Goal: Task Accomplishment & Management: Complete application form

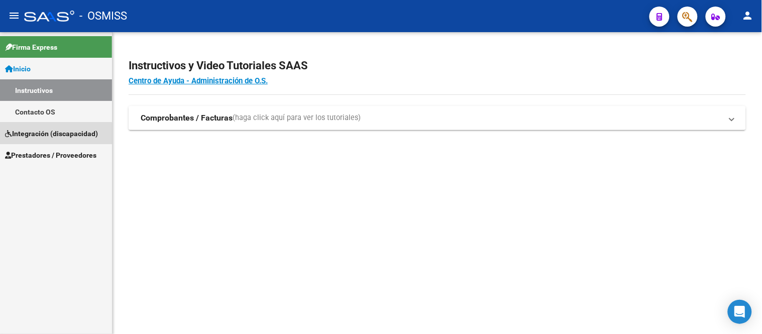
click at [47, 137] on span "Integración (discapacidad)" at bounding box center [51, 133] width 93 height 11
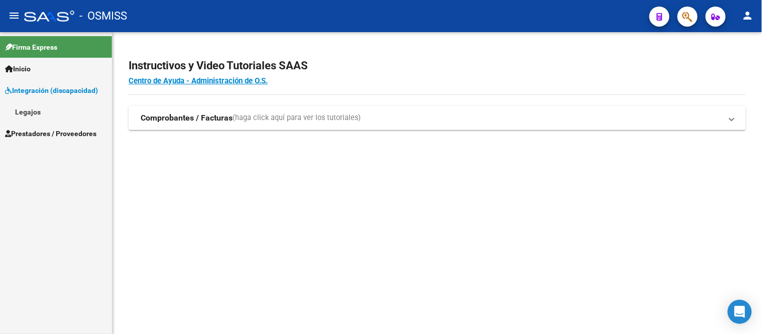
click at [28, 115] on link "Legajos" at bounding box center [56, 112] width 112 height 22
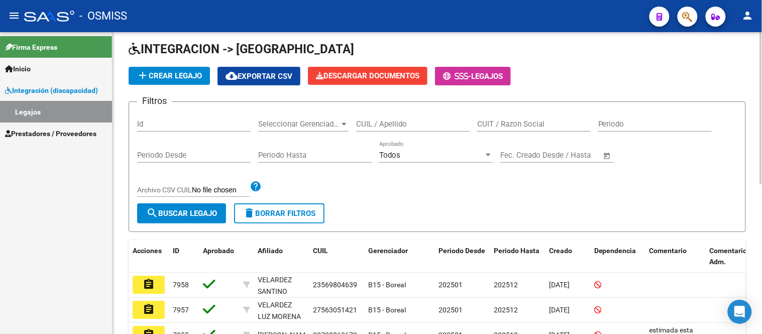
scroll to position [56, 0]
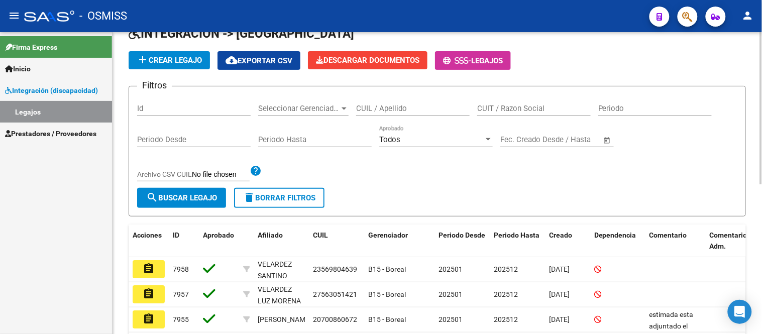
click at [186, 98] on div "Id" at bounding box center [194, 105] width 114 height 22
type input "7225"
click at [159, 194] on button "search Buscar Legajo" at bounding box center [181, 198] width 89 height 20
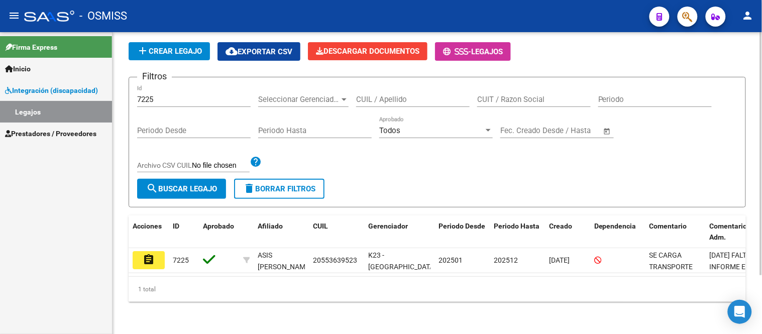
scroll to position [73, 0]
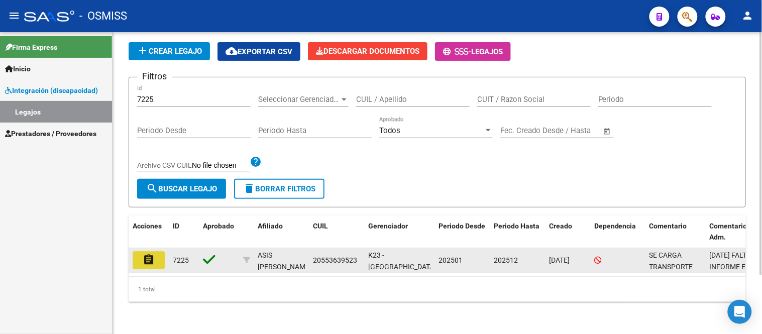
click at [144, 254] on mat-icon "assignment" at bounding box center [149, 260] width 12 height 12
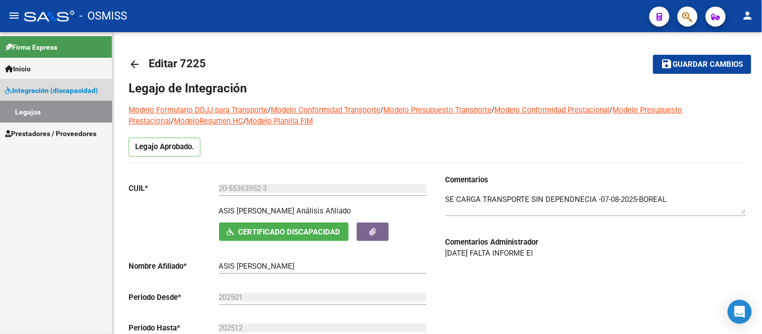
click at [27, 113] on link "Legajos" at bounding box center [56, 112] width 112 height 22
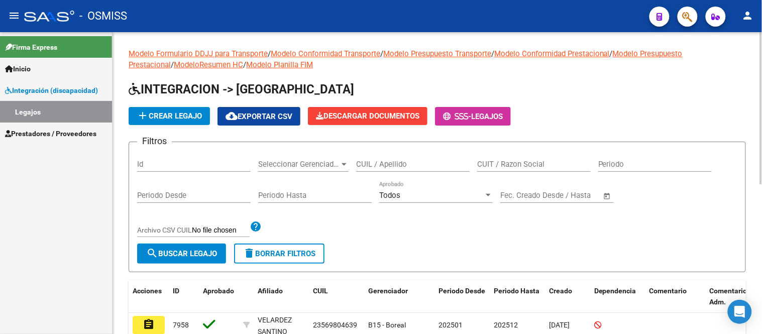
click at [196, 158] on div "Id" at bounding box center [194, 161] width 114 height 22
type input "7677"
click at [178, 249] on button "search Buscar Legajo" at bounding box center [181, 254] width 89 height 20
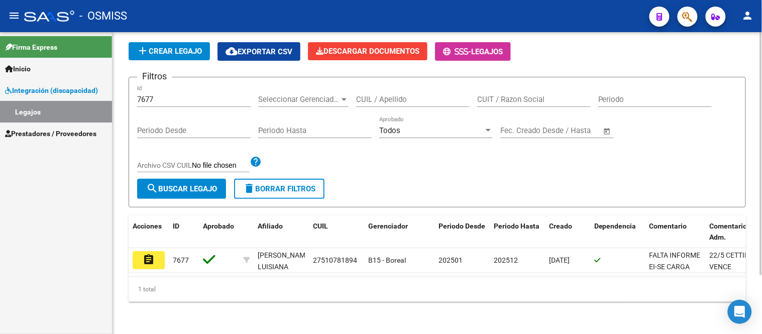
scroll to position [73, 0]
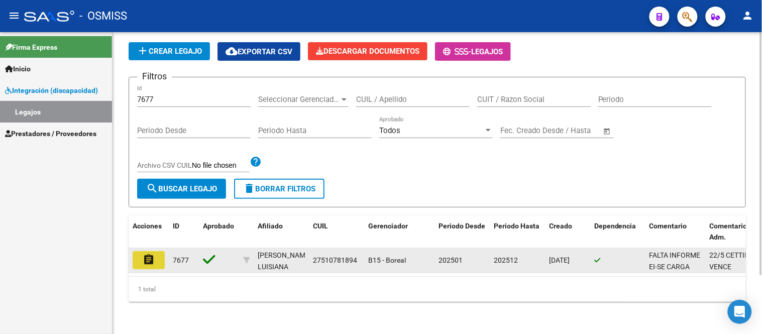
click at [151, 254] on mat-icon "assignment" at bounding box center [149, 260] width 12 height 12
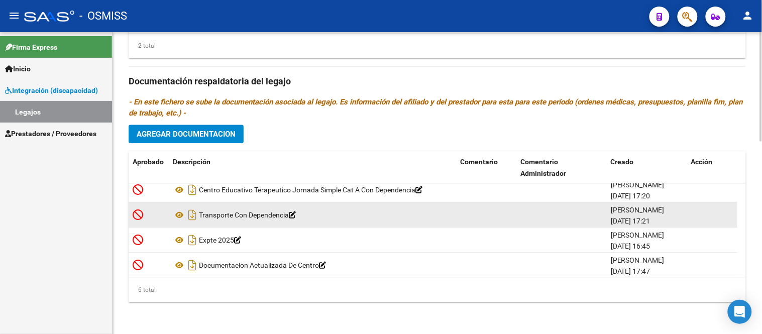
scroll to position [60, 0]
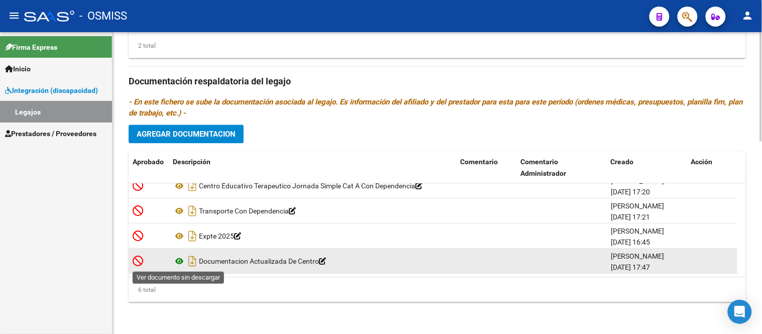
click at [181, 262] on icon at bounding box center [179, 261] width 13 height 12
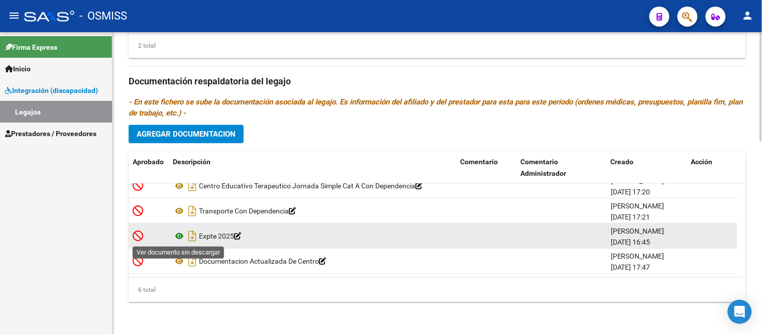
click at [183, 233] on icon at bounding box center [179, 236] width 13 height 12
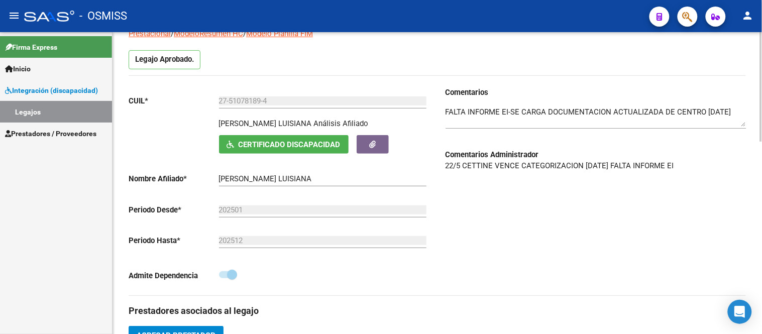
scroll to position [0, 0]
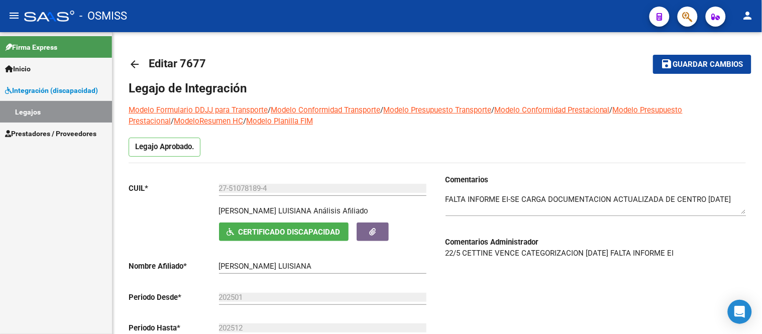
click at [42, 117] on link "Legajos" at bounding box center [56, 112] width 112 height 22
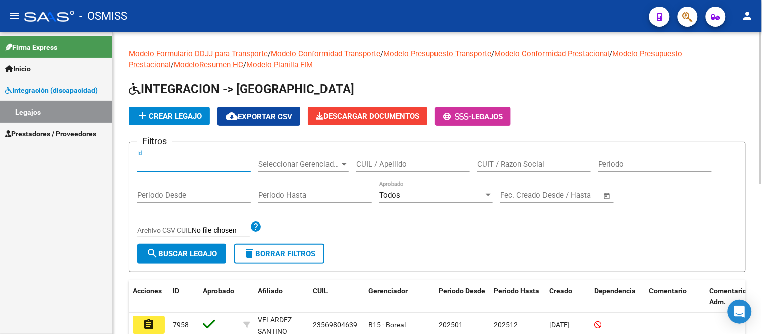
click at [207, 160] on input "Id" at bounding box center [194, 164] width 114 height 9
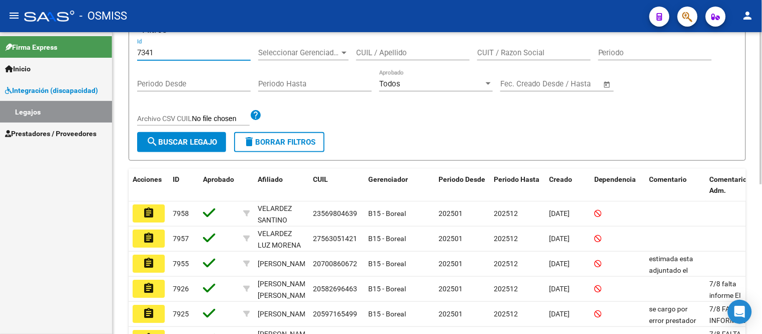
type input "7341"
click at [178, 142] on span "search Buscar Legajo" at bounding box center [181, 142] width 71 height 9
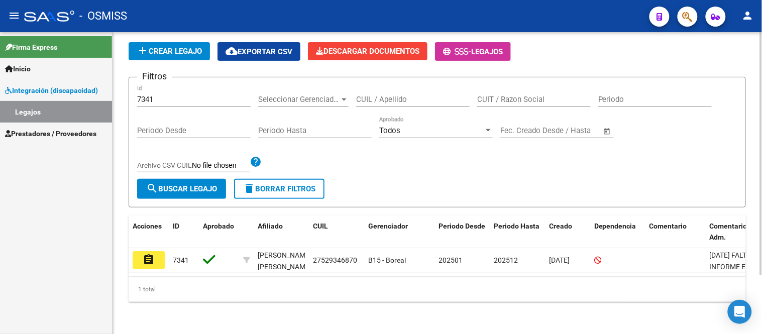
scroll to position [73, 0]
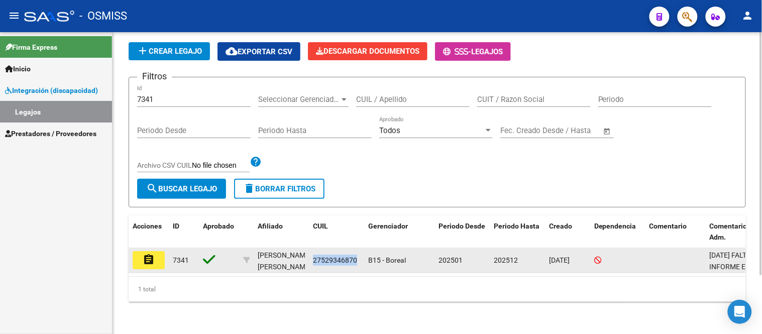
drag, startPoint x: 357, startPoint y: 251, endPoint x: 310, endPoint y: 255, distance: 46.9
click at [310, 255] on datatable-body-cell "27529346870" at bounding box center [336, 260] width 55 height 25
copy span "27529346870"
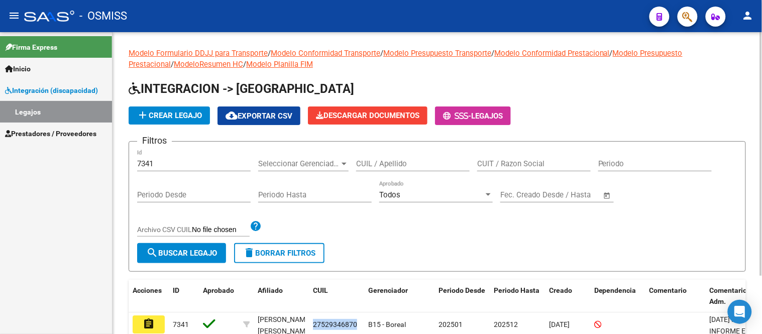
scroll to position [0, 0]
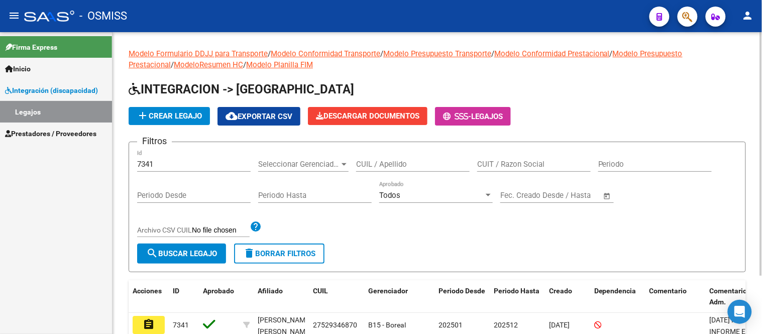
click at [411, 162] on input "CUIL / Apellido" at bounding box center [413, 164] width 114 height 9
paste input "27529346870"
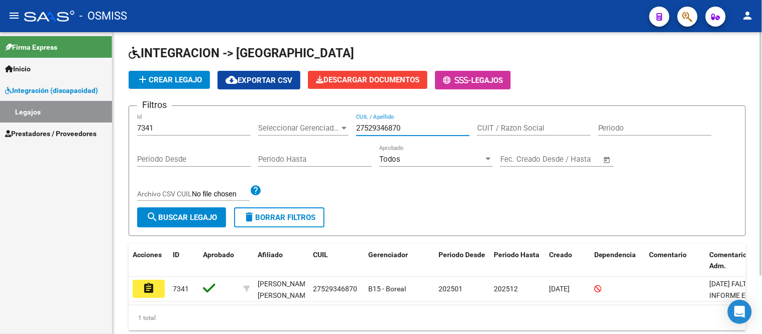
scroll to position [56, 0]
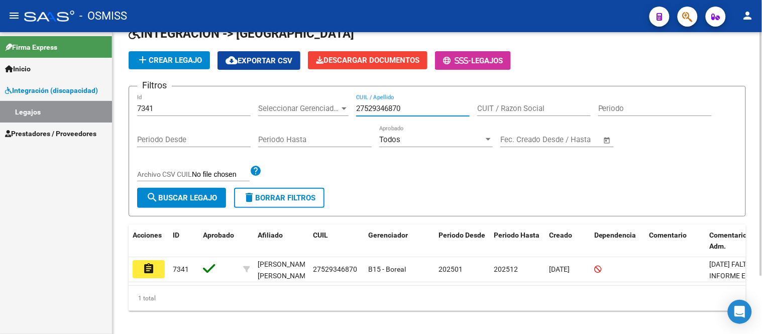
type input "27529346870"
click at [169, 196] on span "search Buscar Legajo" at bounding box center [181, 198] width 71 height 9
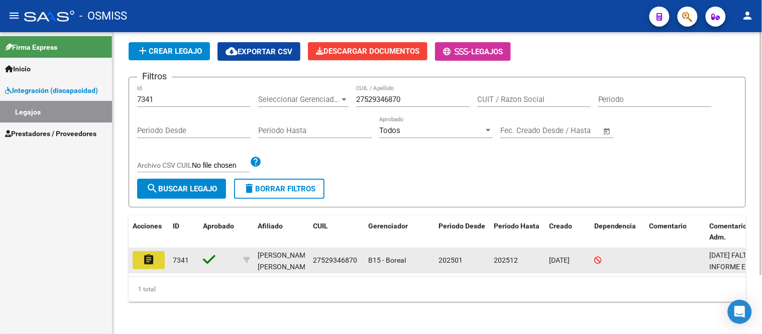
click at [149, 254] on mat-icon "assignment" at bounding box center [149, 260] width 12 height 12
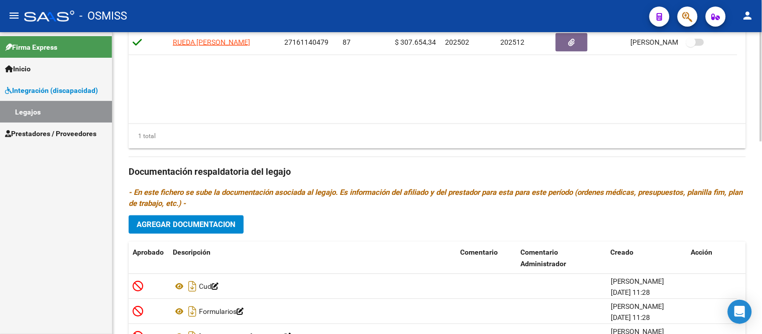
scroll to position [534, 0]
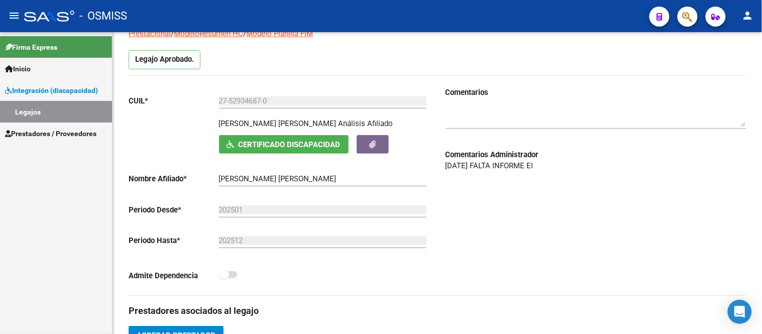
click at [44, 114] on link "Legajos" at bounding box center [56, 112] width 112 height 22
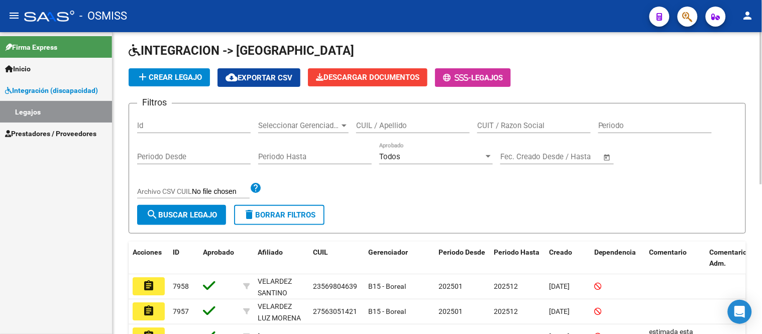
scroll to position [87, 0]
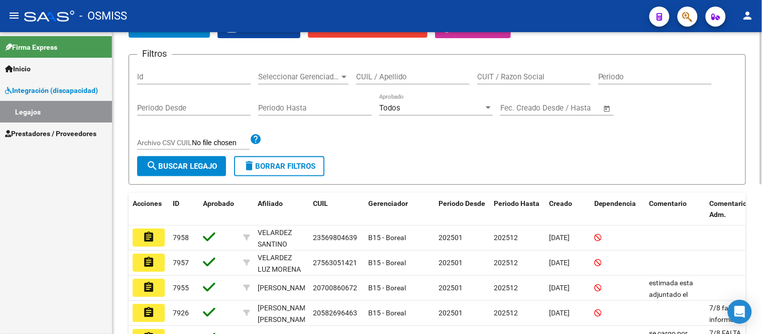
click at [147, 77] on input "Id" at bounding box center [194, 76] width 114 height 9
type input "7920"
click at [181, 164] on span "search Buscar Legajo" at bounding box center [181, 166] width 71 height 9
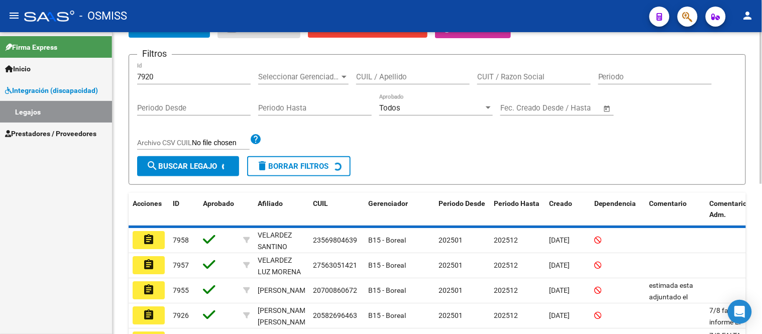
scroll to position [73, 0]
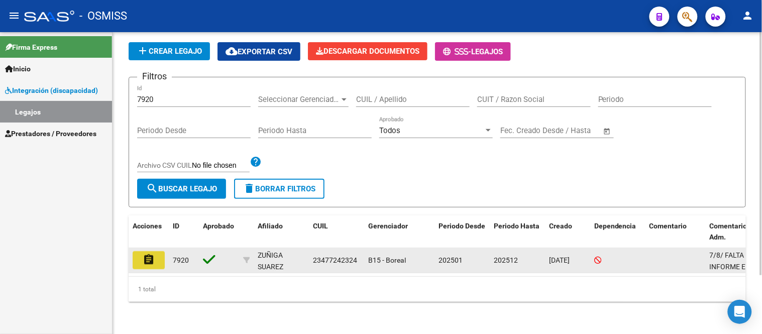
click at [144, 254] on mat-icon "assignment" at bounding box center [149, 260] width 12 height 12
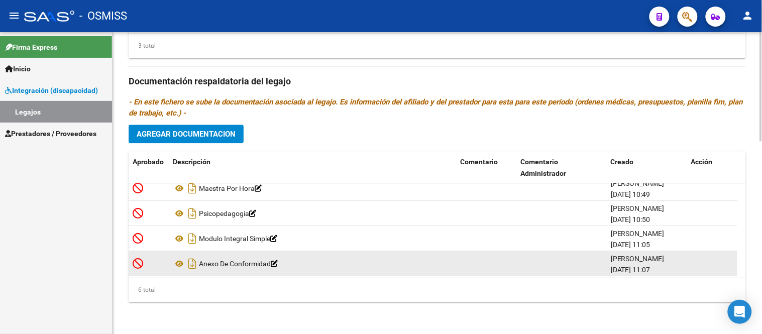
scroll to position [60, 0]
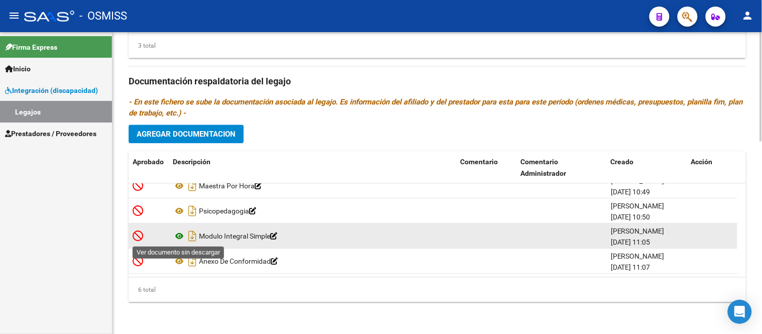
click at [177, 238] on icon at bounding box center [179, 236] width 13 height 12
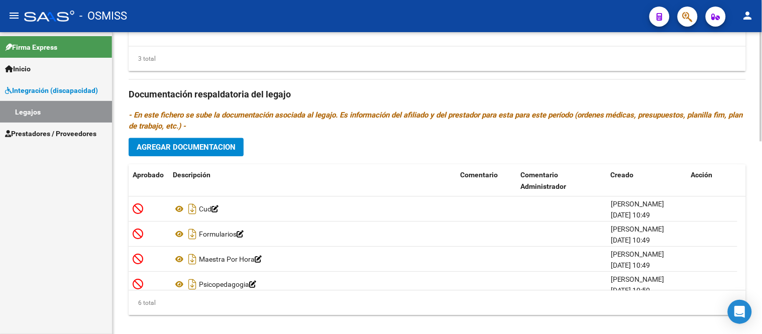
scroll to position [534, 0]
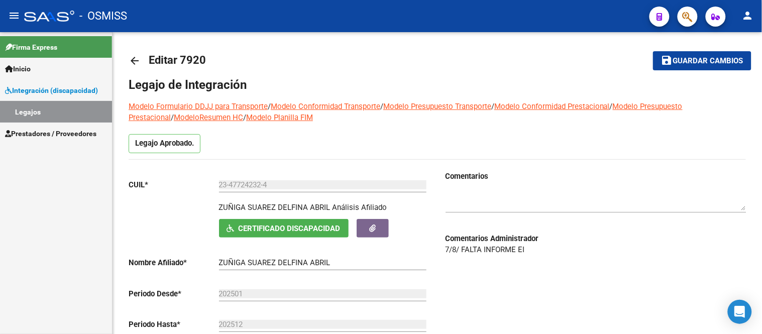
scroll to position [0, 0]
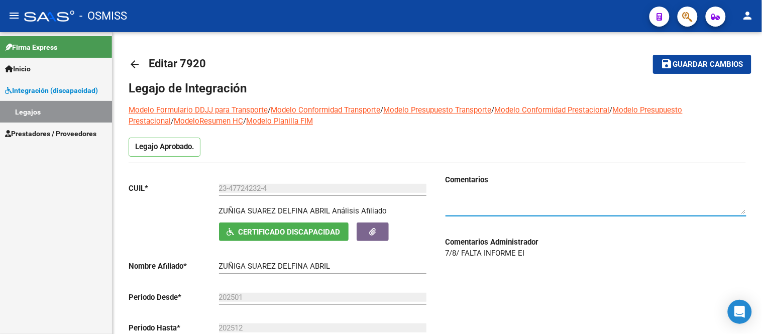
click at [458, 206] on textarea at bounding box center [596, 204] width 301 height 20
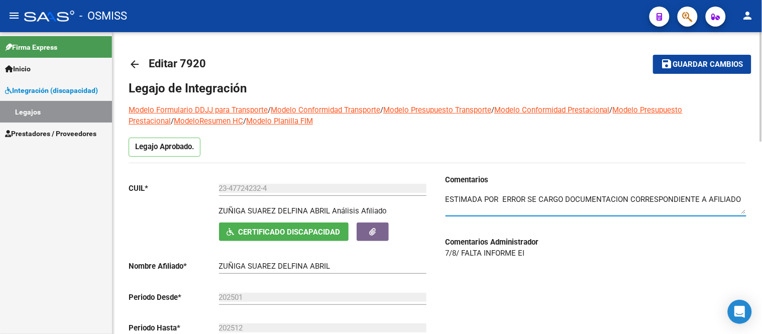
paste textarea "SOSA GONZALEZ SOFIA GIANELLA"
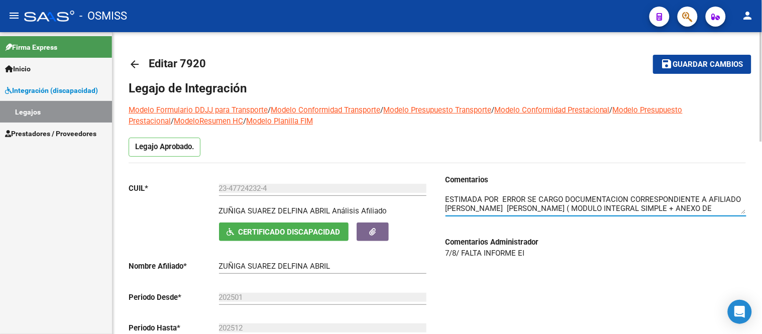
scroll to position [8, 0]
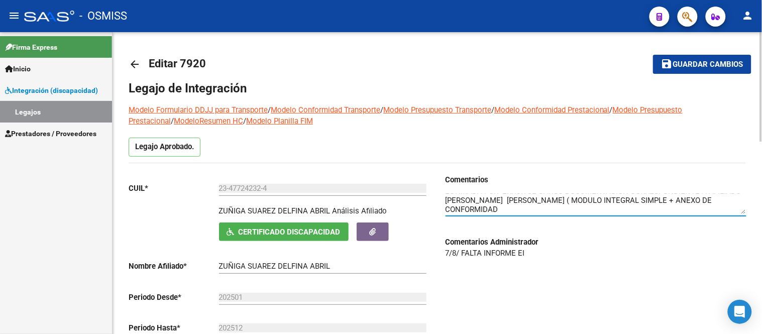
drag, startPoint x: 601, startPoint y: 200, endPoint x: 606, endPoint y: 209, distance: 11.0
click at [601, 200] on textarea at bounding box center [596, 204] width 301 height 20
click at [541, 210] on textarea at bounding box center [596, 204] width 301 height 20
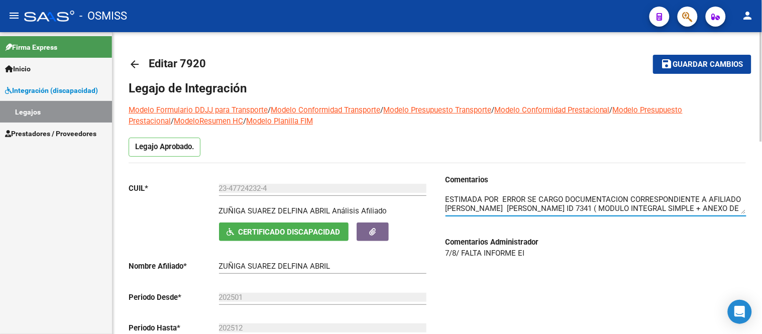
type textarea "ESTIMADA POR ERROR SE CARGO DOCUMENTACION CORRESPONDIENTE A AFILIADO SOSA GONZA…"
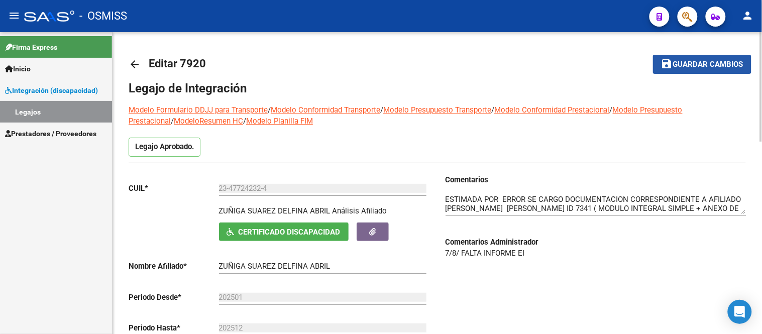
click at [693, 62] on span "Guardar cambios" at bounding box center [709, 64] width 70 height 9
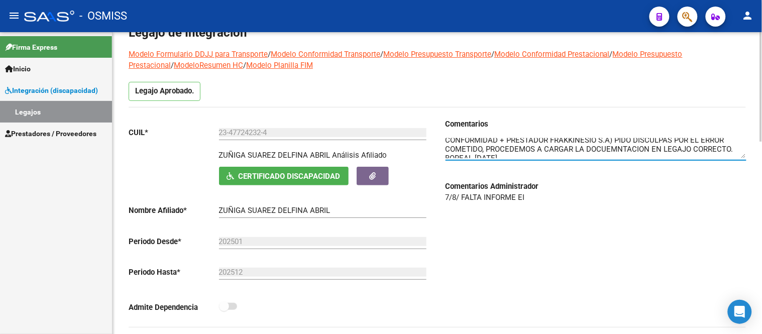
scroll to position [27, 0]
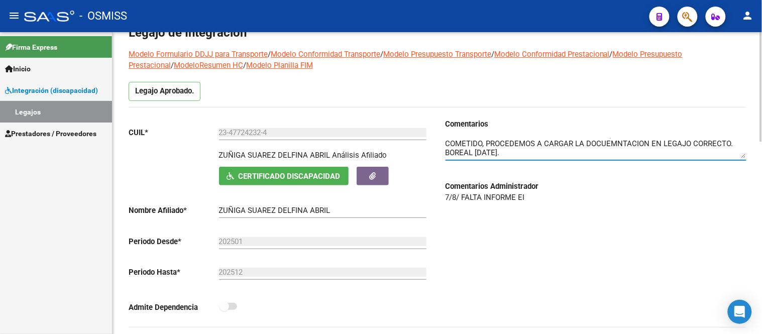
drag, startPoint x: 445, startPoint y: 143, endPoint x: 484, endPoint y: 157, distance: 40.9
click at [484, 157] on textarea at bounding box center [596, 148] width 301 height 20
click at [544, 210] on div "Comentarios Comentarios Administrador 7/8/ FALTA INFORME EI" at bounding box center [592, 223] width 309 height 209
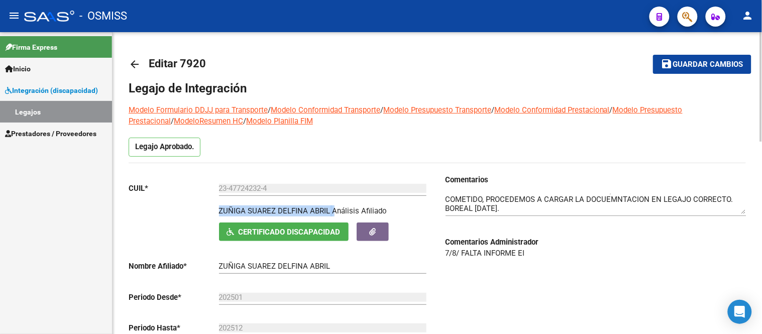
drag, startPoint x: 218, startPoint y: 212, endPoint x: 332, endPoint y: 213, distance: 114.1
click at [332, 213] on div "ZUÑIGA SUAREZ DELFINA ABRIL Análisis Afiliado Certificado Discapacidad ARCA Pad…" at bounding box center [279, 224] width 301 height 36
copy div "ZUÑIGA SUAREZ DELFINA ABRIL"
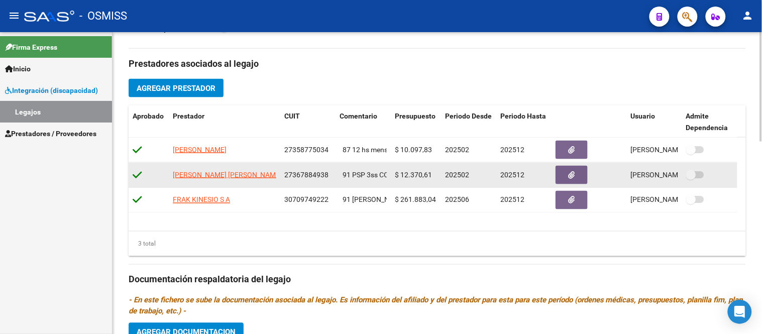
scroll to position [0, 0]
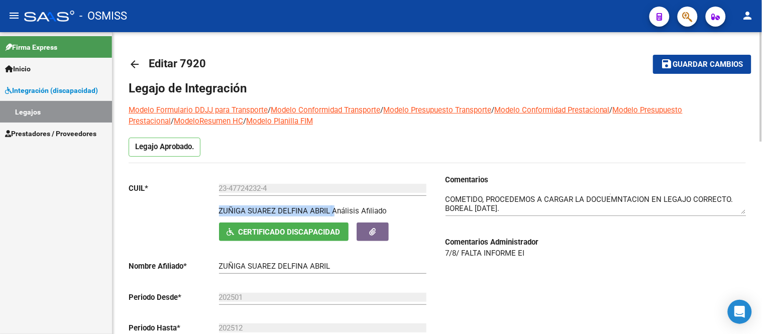
click at [707, 63] on span "Guardar cambios" at bounding box center [709, 64] width 70 height 9
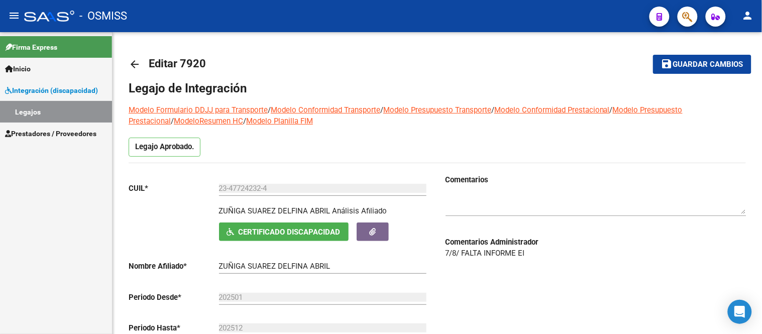
click at [58, 121] on link "Legajos" at bounding box center [56, 112] width 112 height 22
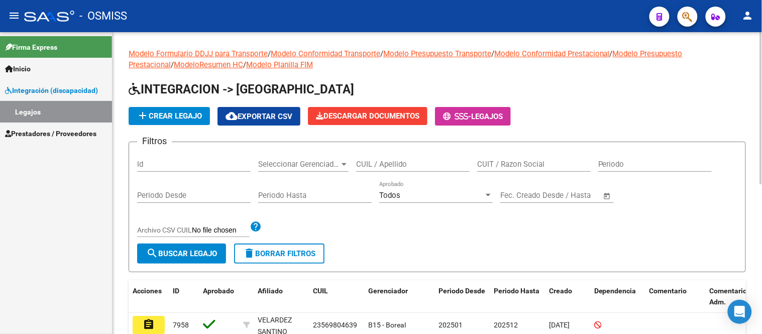
click at [147, 164] on input "Id" at bounding box center [194, 164] width 114 height 9
type input "7341"
click at [184, 257] on span "search Buscar Legajo" at bounding box center [181, 253] width 71 height 9
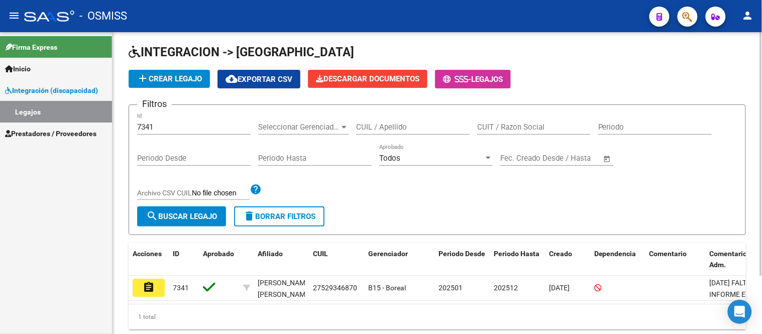
scroll to position [73, 0]
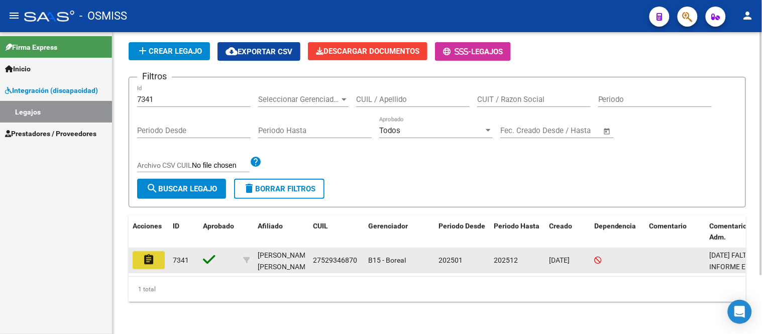
click at [144, 257] on mat-icon "assignment" at bounding box center [149, 260] width 12 height 12
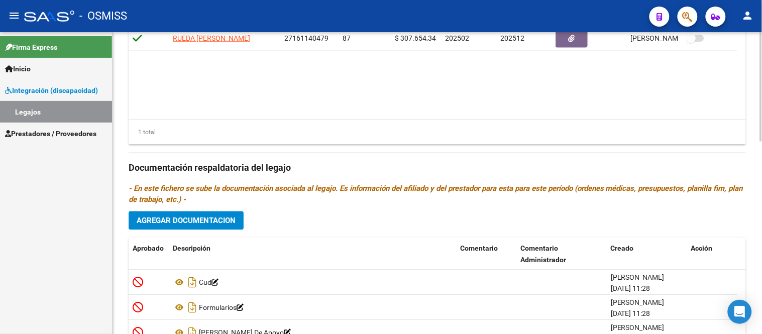
scroll to position [534, 0]
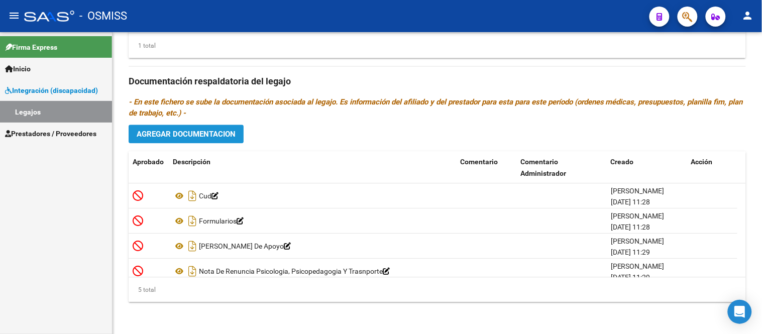
click at [222, 135] on span "Agregar Documentacion" at bounding box center [186, 134] width 99 height 9
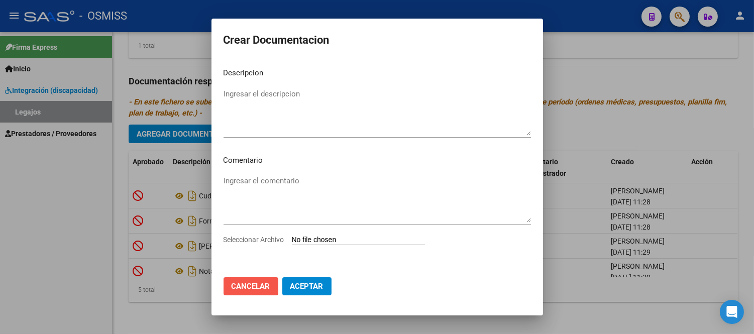
click at [246, 289] on span "Cancelar" at bounding box center [251, 286] width 39 height 9
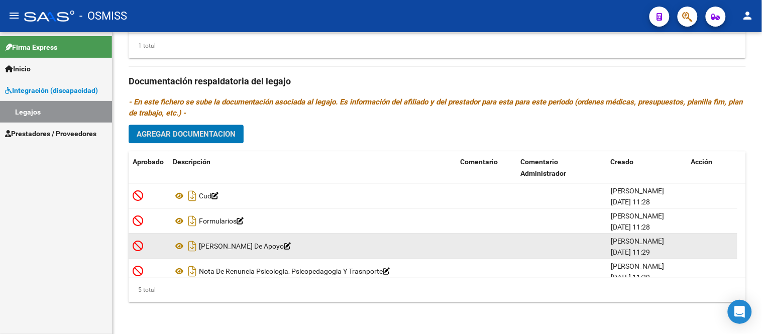
scroll to position [35, 0]
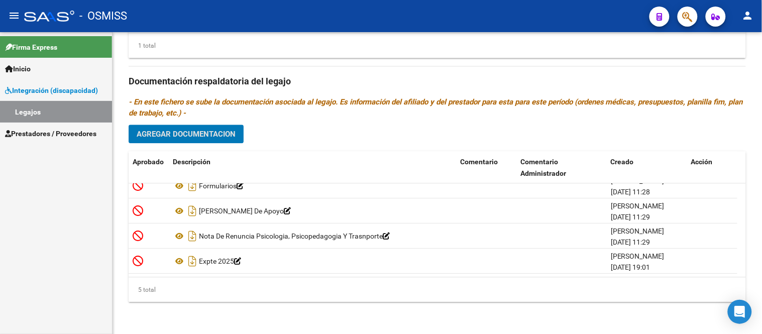
click at [188, 133] on span "Agregar Documentacion" at bounding box center [186, 134] width 99 height 9
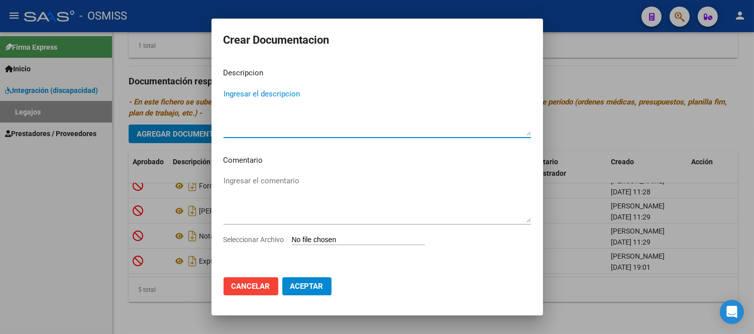
click at [263, 124] on textarea "Ingresar el descripcion" at bounding box center [378, 111] width 308 height 47
type textarea "5- MODULO INTEGRAL SIMPLE"
click at [339, 242] on input "Seleccionar Archivo" at bounding box center [358, 241] width 133 height 10
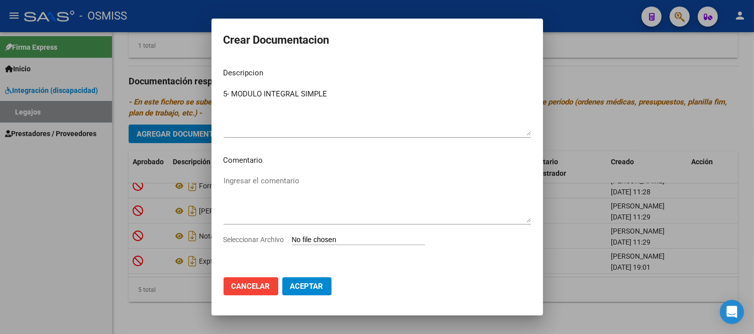
type input "C:\fakepath\MODULO INTEGRAL SIMPLE.pdf"
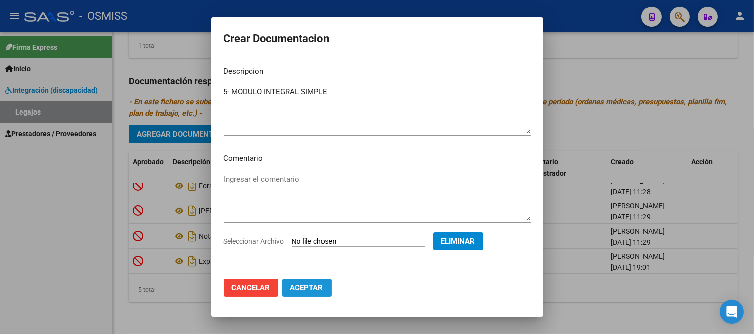
click at [314, 290] on span "Aceptar" at bounding box center [307, 287] width 33 height 9
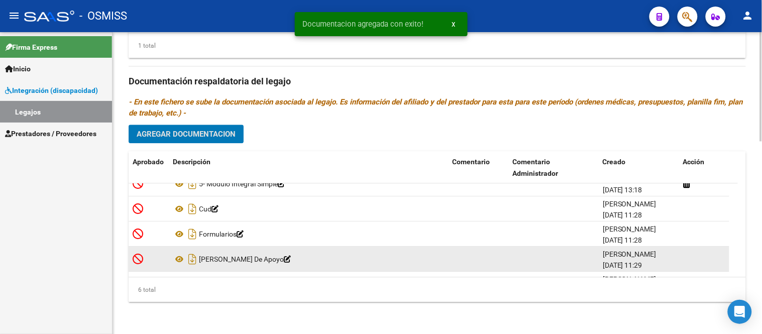
scroll to position [0, 0]
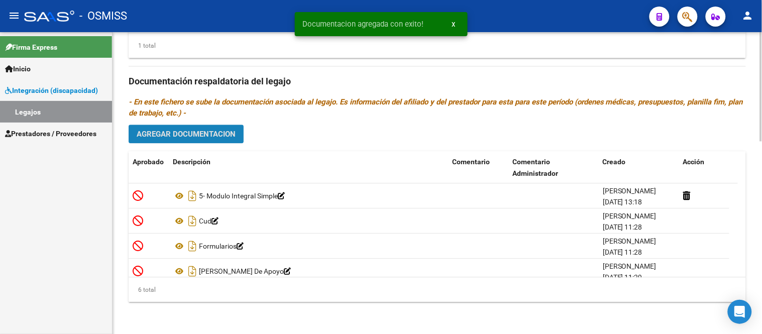
click at [210, 132] on span "Agregar Documentacion" at bounding box center [186, 134] width 99 height 9
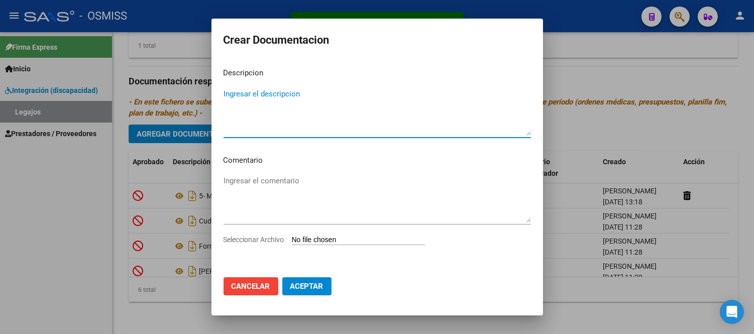
click at [345, 239] on input "Seleccionar Archivo" at bounding box center [358, 241] width 133 height 10
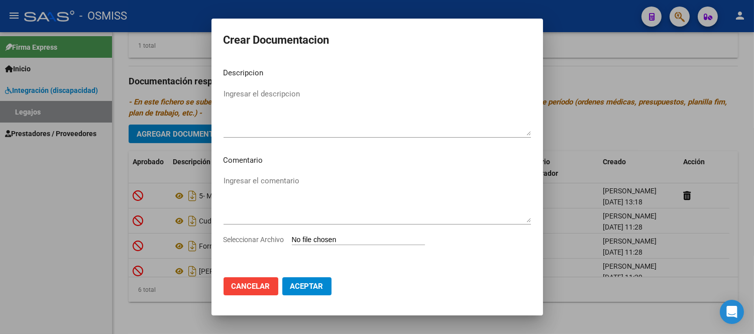
type input "C:\fakepath\ANEXO DE CONFORMIDAD.pdf"
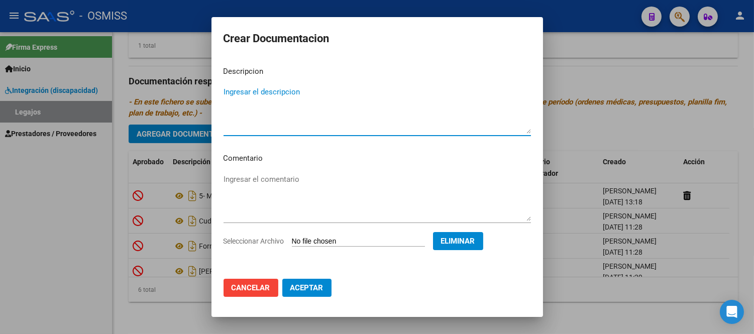
click at [288, 112] on textarea "Ingresar el descripcion" at bounding box center [378, 109] width 308 height 47
paste textarea "ANEXO DE CONFORMIDAD"
type textarea "ANEXO DE CONFORMIDAD MODULO INTEGRAL SIMPLE"
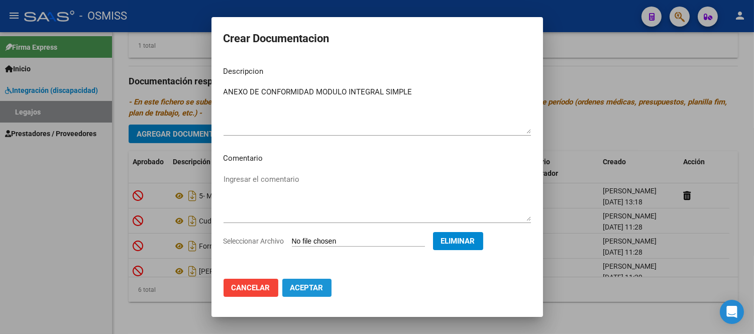
click at [319, 288] on span "Aceptar" at bounding box center [307, 287] width 33 height 9
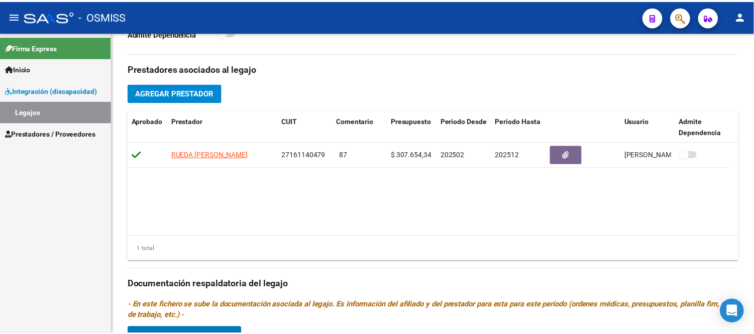
scroll to position [311, 0]
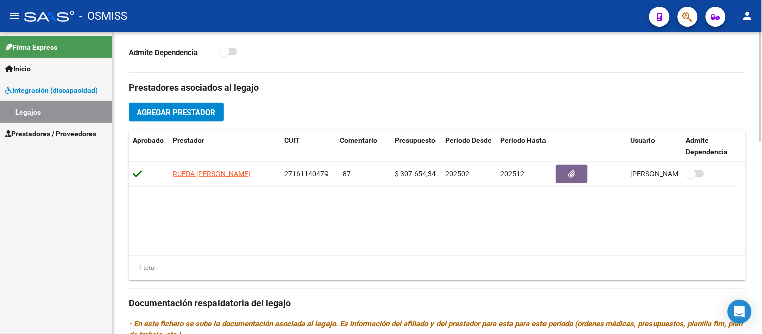
click at [203, 118] on button "Agregar Prestador" at bounding box center [176, 112] width 95 height 19
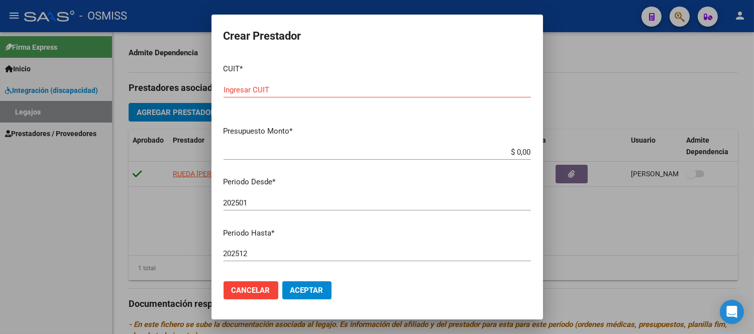
click at [284, 82] on div "Ingresar CUIT" at bounding box center [378, 89] width 308 height 15
paste input "30-70974922-2"
type input "30-70974922-2"
click at [523, 150] on app-form-text-field "Presupuesto Monto * $ 0,00 Ingresar el monto" at bounding box center [382, 141] width 316 height 31
click at [516, 150] on input "$ 0,00" at bounding box center [378, 152] width 308 height 9
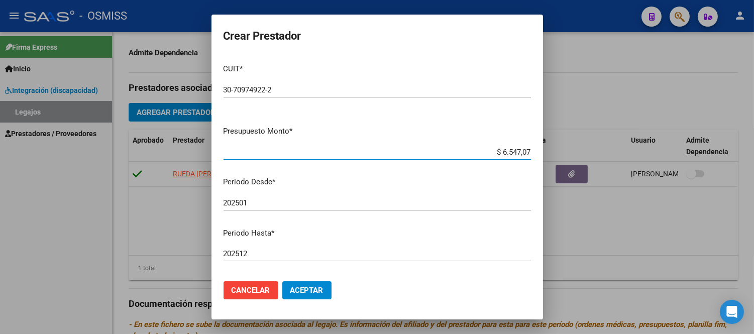
type input "$ 65.470,76"
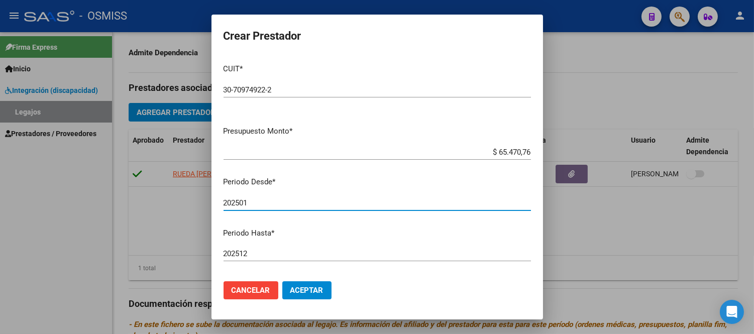
click at [254, 203] on input "202501" at bounding box center [378, 203] width 308 height 9
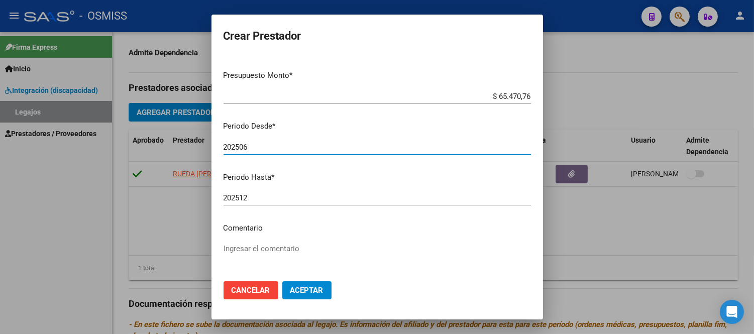
scroll to position [112, 0]
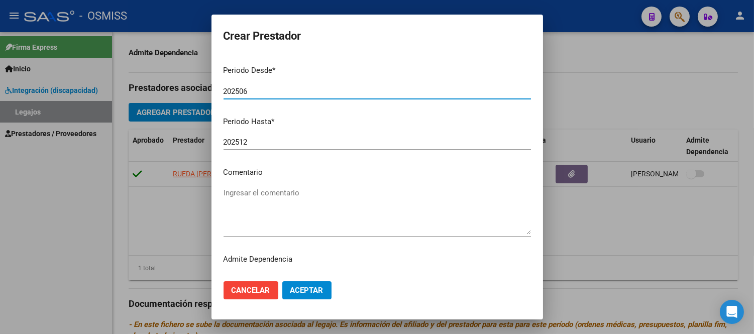
type input "202506"
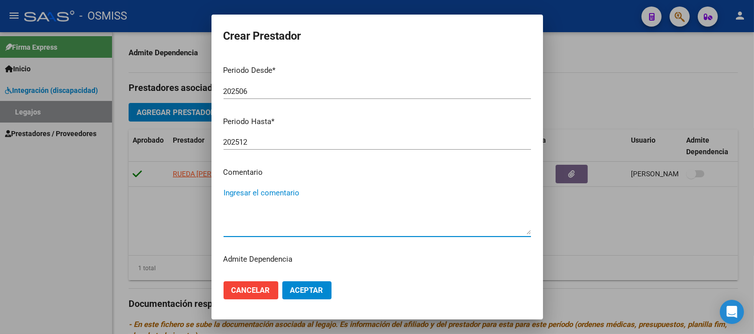
click at [247, 191] on textarea "Ingresar el comentario" at bounding box center [378, 210] width 308 height 47
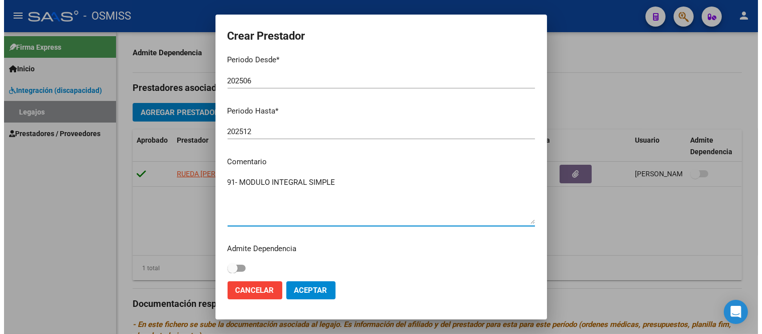
scroll to position [127, 0]
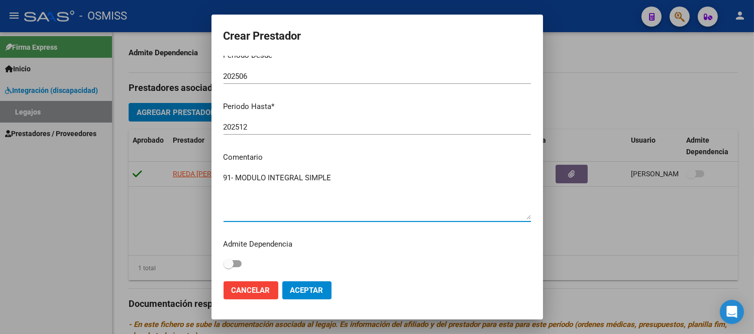
type textarea "91- MODULO INTEGRAL SIMPLE"
click at [310, 291] on span "Aceptar" at bounding box center [307, 290] width 33 height 9
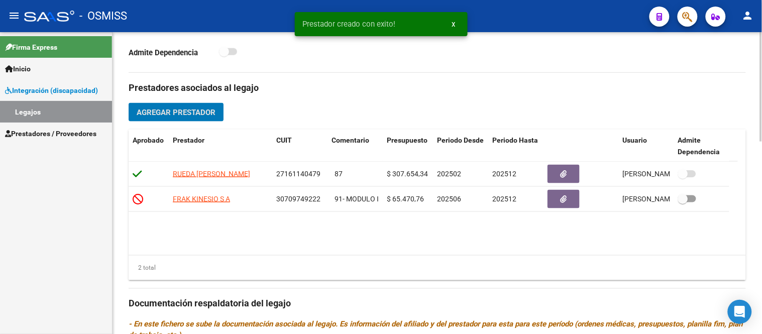
click at [264, 235] on datatable-body "RUEDA STELLA MARIS 27161140479 87 $ 307.654,34 202502 202512 Paola Gregori 24/0…" at bounding box center [434, 208] width 610 height 93
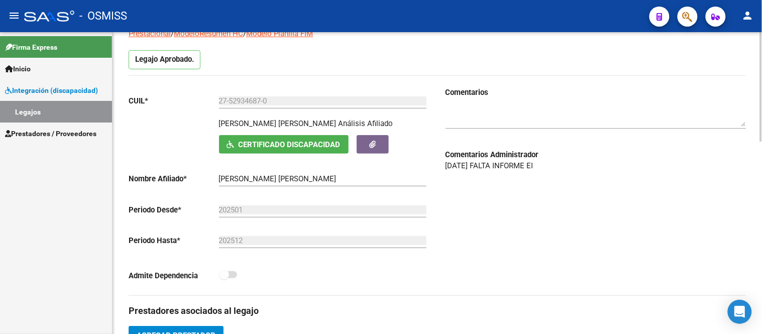
scroll to position [32, 0]
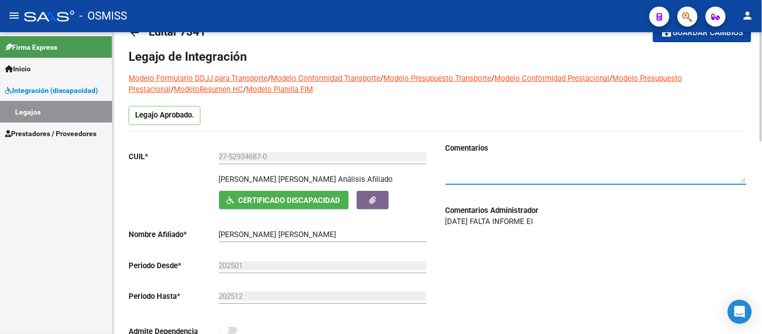
click at [465, 172] on textarea at bounding box center [596, 172] width 301 height 20
type textarea "E"
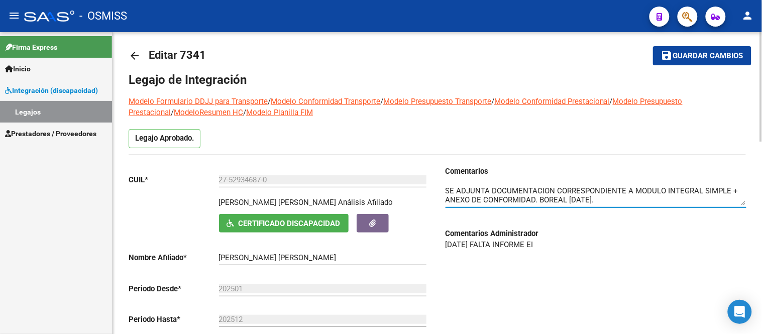
scroll to position [0, 0]
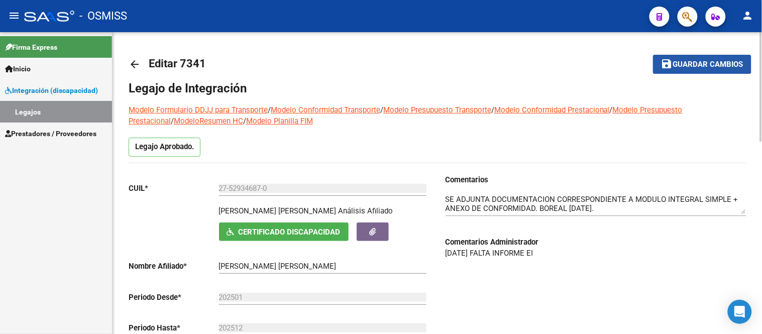
click at [685, 62] on span "Guardar cambios" at bounding box center [709, 64] width 70 height 9
click at [536, 206] on textarea at bounding box center [596, 204] width 301 height 20
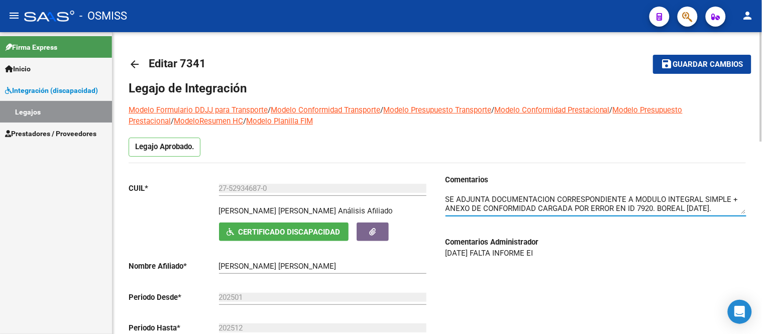
type textarea "SE ADJUNTA DOCUMENTACION CORRESPONDIENTE A MODULO INTEGRAL SIMPLE + ANEXO DE CO…"
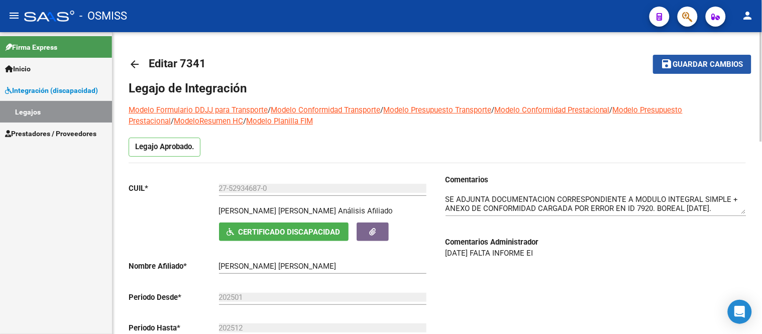
click at [679, 66] on span "Guardar cambios" at bounding box center [709, 64] width 70 height 9
click at [689, 63] on span "Guardar cambios" at bounding box center [709, 64] width 70 height 9
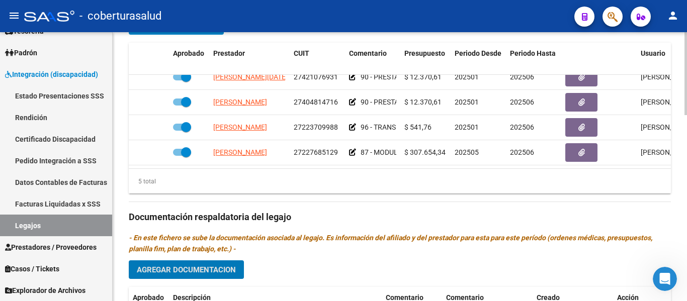
scroll to position [503, 0]
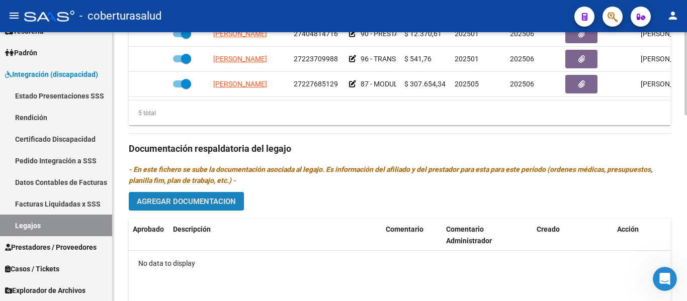
click at [212, 201] on span "Agregar Documentacion" at bounding box center [186, 201] width 99 height 9
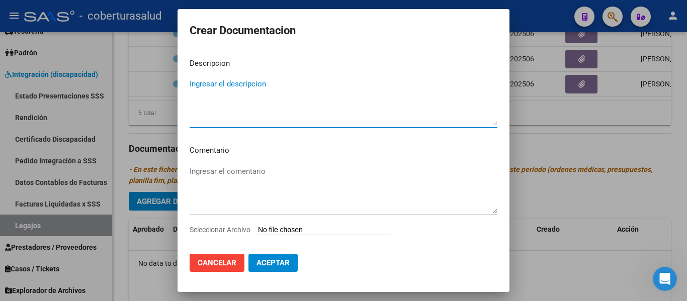
click at [292, 230] on input "Seleccionar Archivo" at bounding box center [324, 231] width 133 height 10
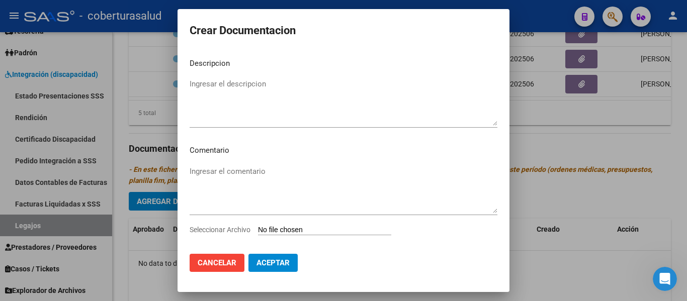
click at [233, 260] on span "Cancelar" at bounding box center [217, 262] width 39 height 9
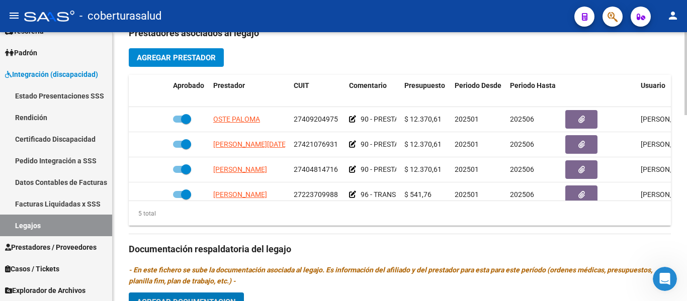
scroll to position [553, 0]
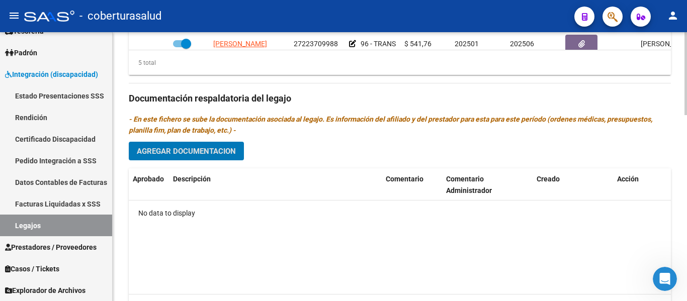
click at [194, 152] on span "Agregar Documentacion" at bounding box center [186, 151] width 99 height 9
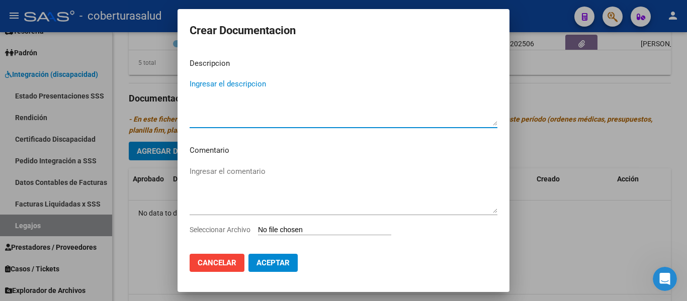
click at [282, 232] on input "Seleccionar Archivo" at bounding box center [324, 231] width 133 height 10
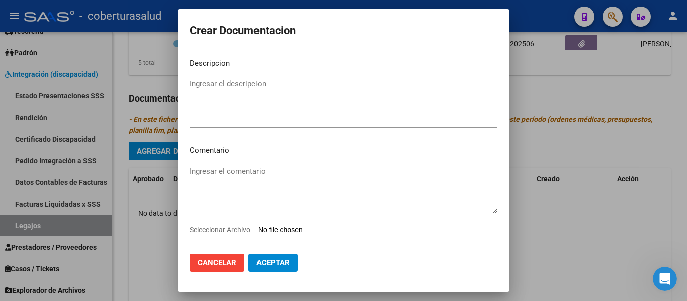
type input "C:\fakepath\1- CUD.pdf"
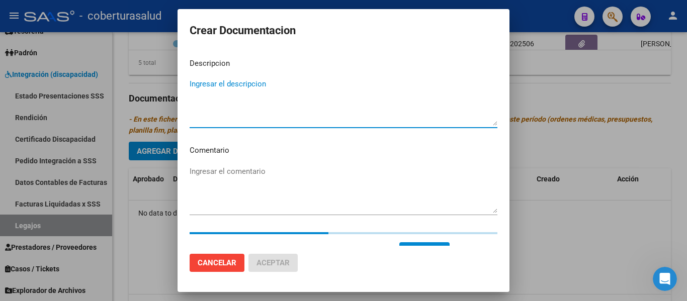
click at [224, 88] on textarea "Ingresar el descripcion" at bounding box center [343, 101] width 308 height 47
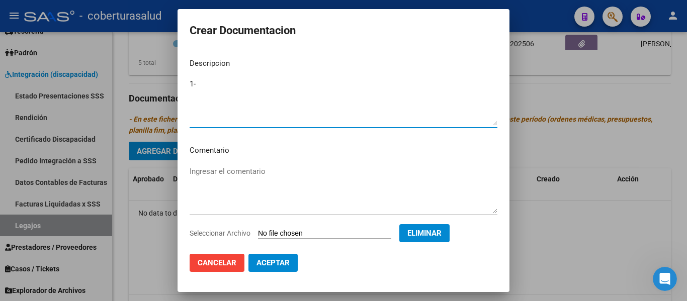
type textarea "1"
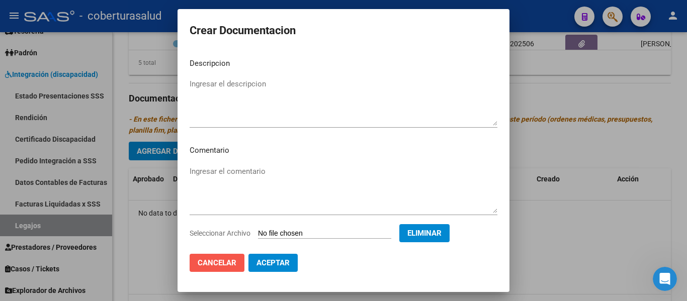
click at [227, 263] on span "Cancelar" at bounding box center [217, 262] width 39 height 9
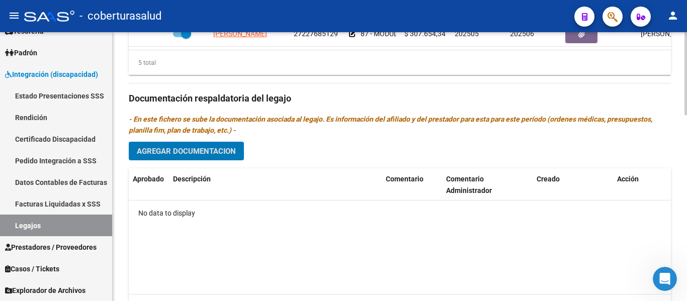
click at [192, 145] on button "Agregar Documentacion" at bounding box center [186, 151] width 115 height 19
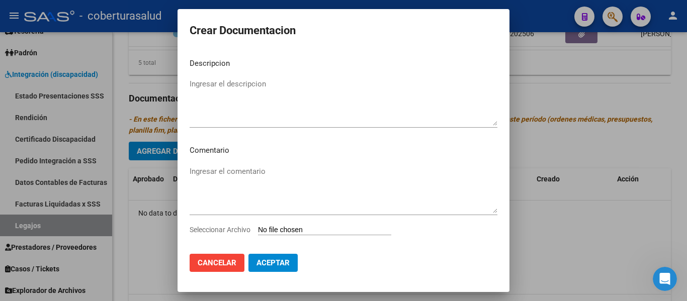
click at [290, 227] on input "Seleccionar Archivo" at bounding box center [324, 231] width 133 height 10
type input "C:\fakepath\1- CUD.pdf"
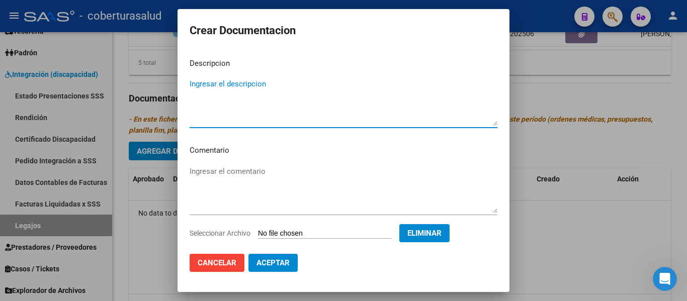
click at [206, 86] on textarea "Ingresar el descripcion" at bounding box center [343, 101] width 308 height 47
type textarea "1- CUD"
click at [285, 266] on span "Aceptar" at bounding box center [272, 262] width 33 height 9
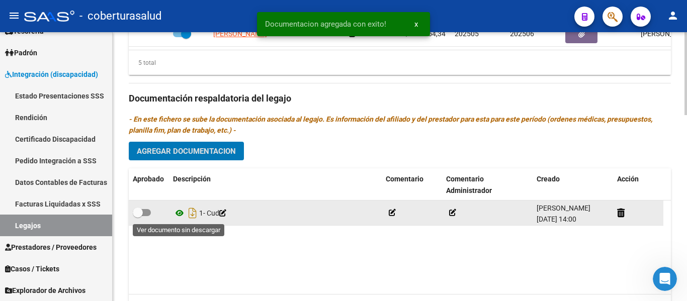
click at [177, 216] on icon at bounding box center [179, 213] width 13 height 12
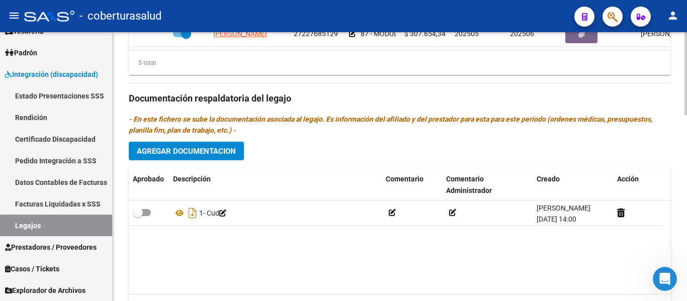
click at [216, 152] on span "Agregar Documentacion" at bounding box center [186, 151] width 99 height 9
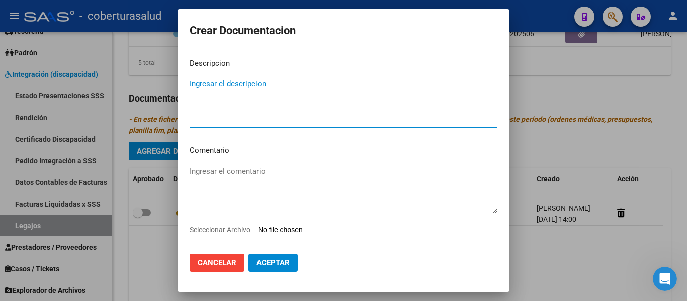
click at [290, 231] on input "Seleccionar Archivo" at bounding box center [324, 231] width 133 height 10
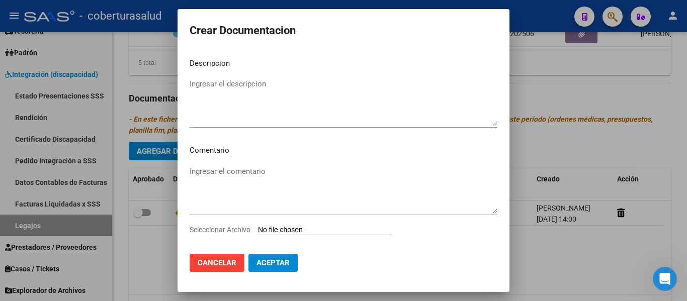
type input "C:\fakepath\2- FORMULARIOS.pdf"
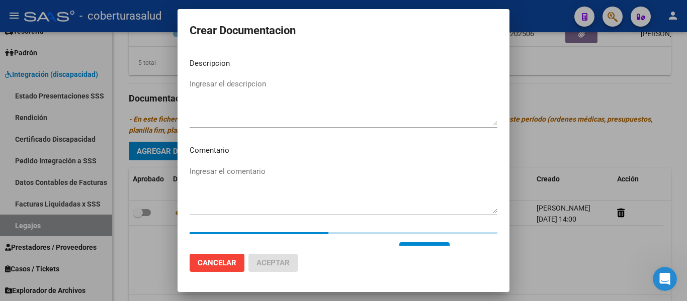
click at [309, 110] on textarea "Ingresar el descripcion" at bounding box center [343, 101] width 308 height 47
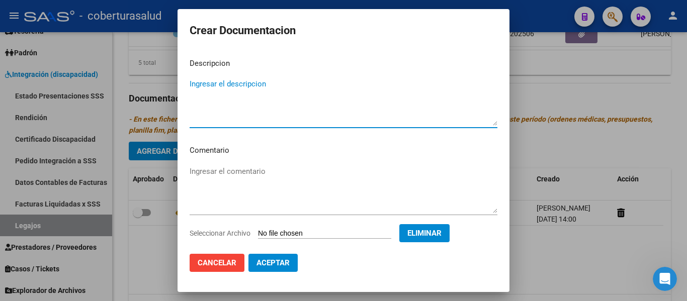
paste textarea "2- FORMULARIOS"
type textarea "2- FORMULARIOS"
click at [277, 258] on span "Aceptar" at bounding box center [272, 262] width 33 height 9
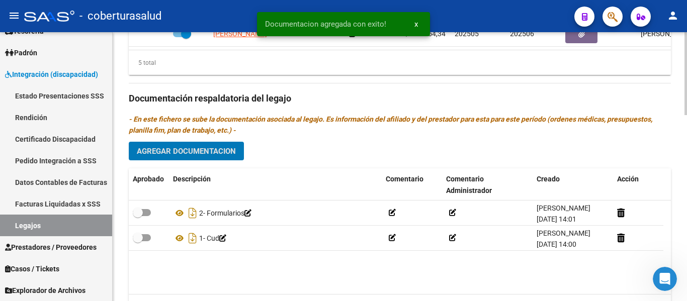
click at [220, 147] on button "Agregar Documentacion" at bounding box center [186, 151] width 115 height 19
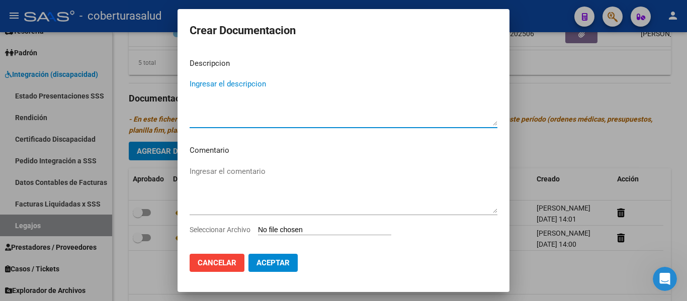
click at [290, 228] on input "Seleccionar Archivo" at bounding box center [324, 231] width 133 height 10
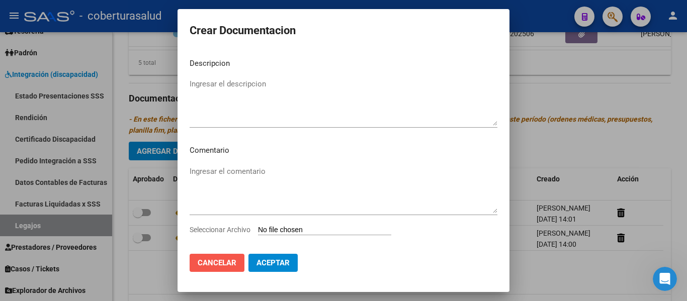
click at [224, 262] on span "Cancelar" at bounding box center [217, 262] width 39 height 9
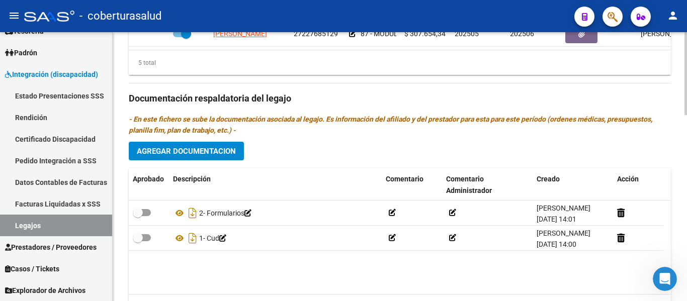
click at [282, 264] on datatable-body "2- Formularios [PERSON_NAME] [DATE] 14:01 1- [PERSON_NAME] [DATE] 14:00" at bounding box center [400, 247] width 542 height 93
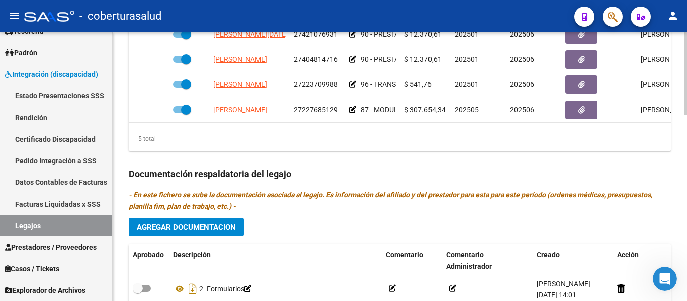
scroll to position [402, 0]
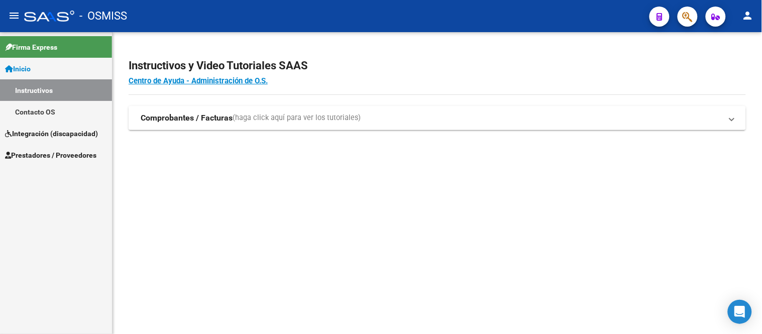
click at [44, 138] on span "Integración (discapacidad)" at bounding box center [51, 133] width 93 height 11
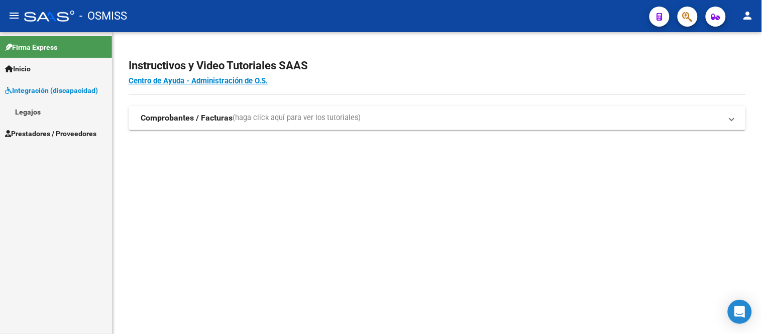
click at [29, 114] on link "Legajos" at bounding box center [56, 112] width 112 height 22
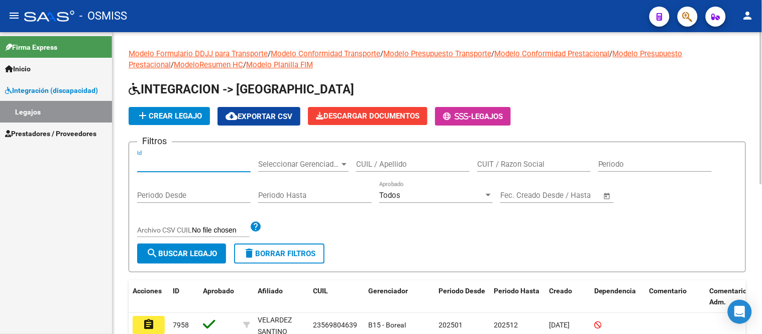
click at [173, 166] on input "Id" at bounding box center [194, 164] width 114 height 9
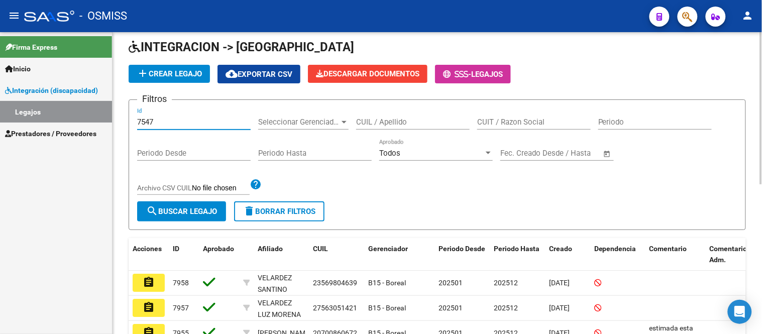
scroll to position [112, 0]
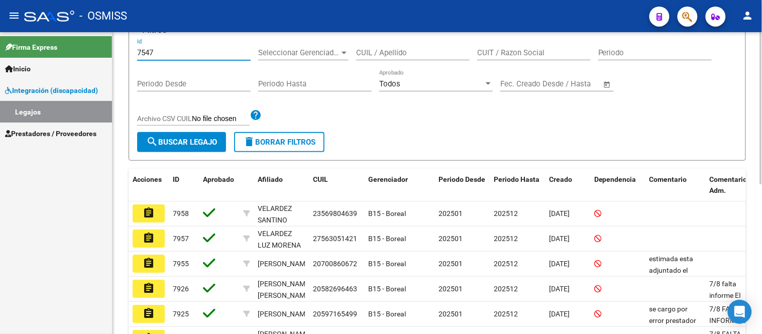
type input "7547"
click at [184, 148] on button "search Buscar Legajo" at bounding box center [181, 142] width 89 height 20
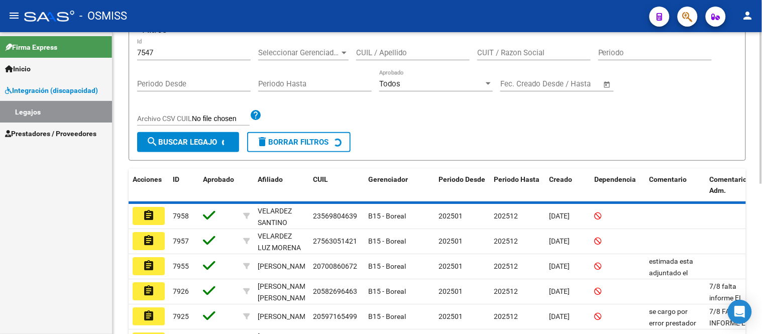
scroll to position [73, 0]
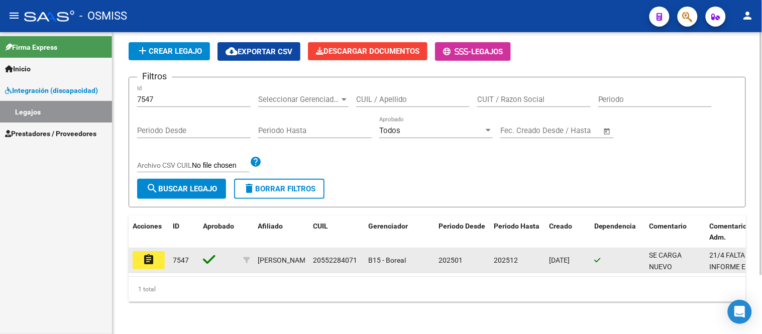
click at [156, 255] on button "assignment" at bounding box center [149, 260] width 32 height 18
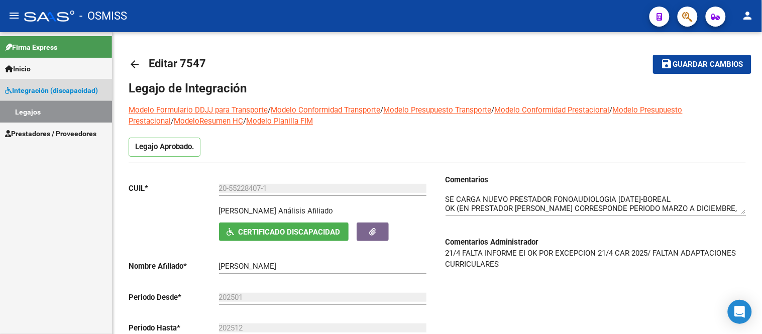
click at [47, 116] on link "Legajos" at bounding box center [56, 112] width 112 height 22
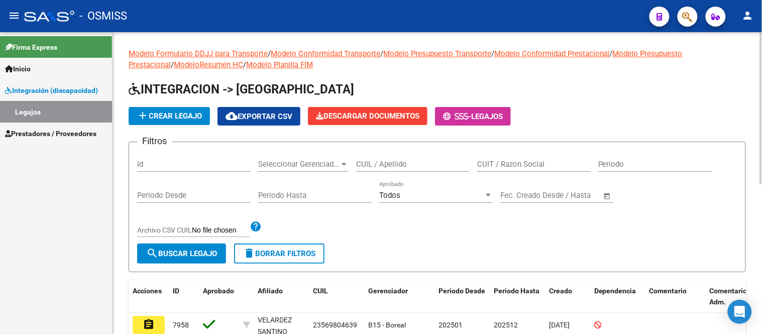
click at [162, 164] on input "Id" at bounding box center [194, 164] width 114 height 9
type input "7341"
click at [180, 259] on button "search Buscar Legajo" at bounding box center [181, 254] width 89 height 20
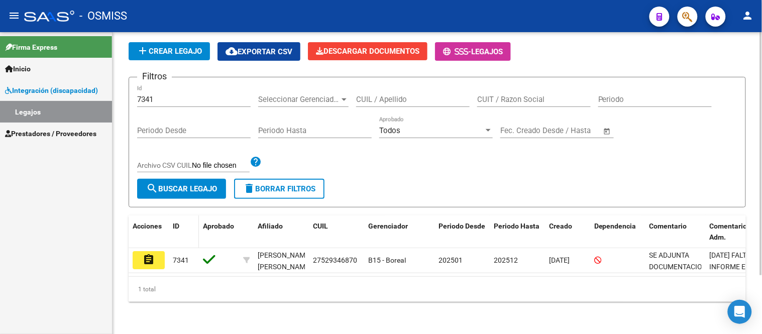
scroll to position [73, 0]
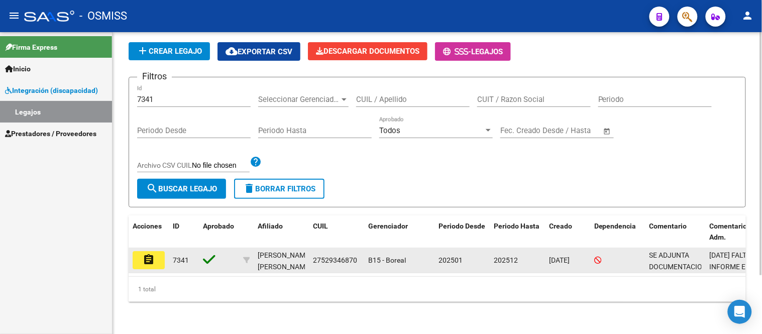
click at [151, 254] on mat-icon "assignment" at bounding box center [149, 260] width 12 height 12
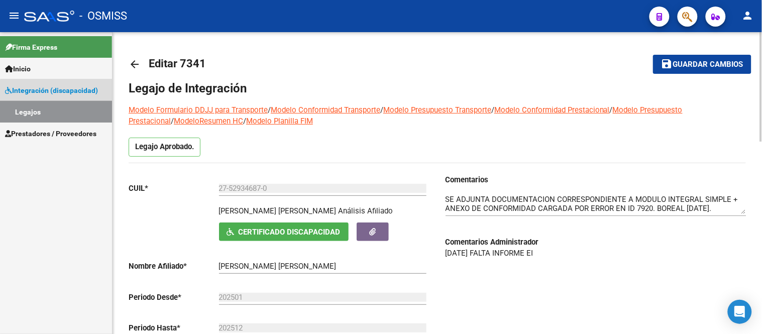
click at [65, 111] on link "Legajos" at bounding box center [56, 112] width 112 height 22
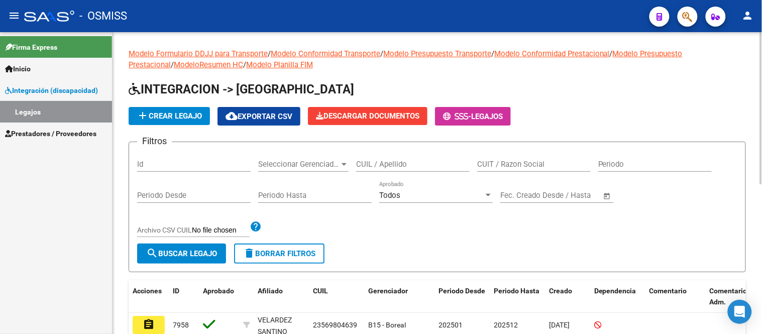
click at [167, 166] on input "Id" at bounding box center [194, 164] width 114 height 9
type input "7920"
click at [173, 257] on span "search Buscar Legajo" at bounding box center [181, 253] width 71 height 9
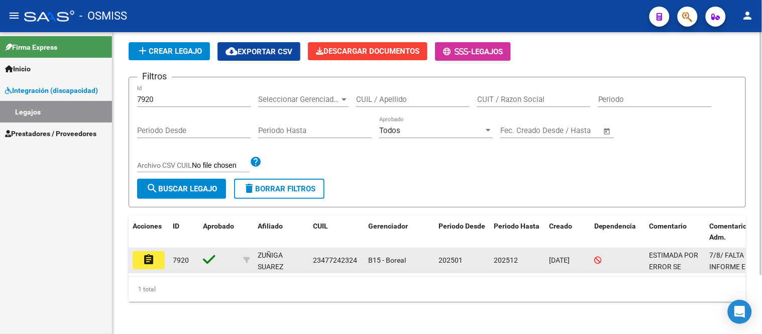
scroll to position [73, 0]
click at [149, 254] on mat-icon "assignment" at bounding box center [149, 260] width 12 height 12
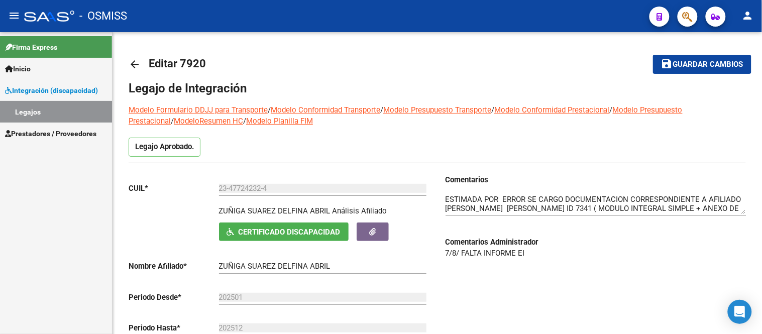
click at [25, 111] on link "Legajos" at bounding box center [56, 112] width 112 height 22
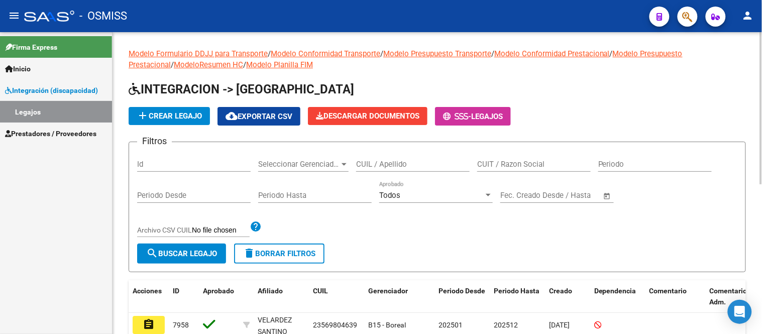
click at [212, 164] on input "Id" at bounding box center [194, 164] width 114 height 9
type input "7547"
click at [204, 258] on span "search Buscar Legajo" at bounding box center [181, 253] width 71 height 9
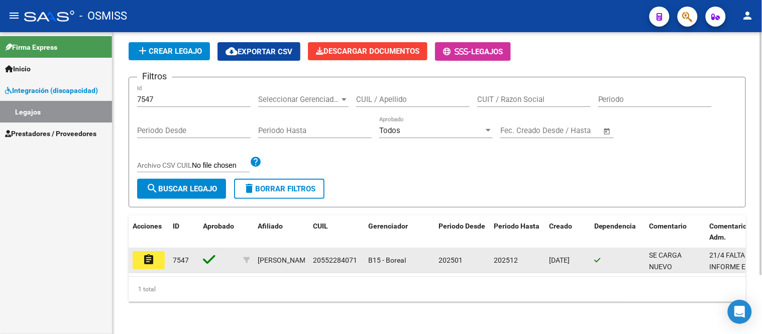
click at [157, 253] on button "assignment" at bounding box center [149, 260] width 32 height 18
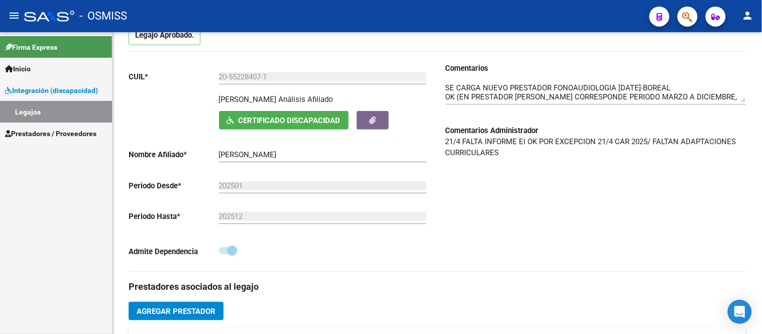
click at [31, 114] on link "Legajos" at bounding box center [56, 112] width 112 height 22
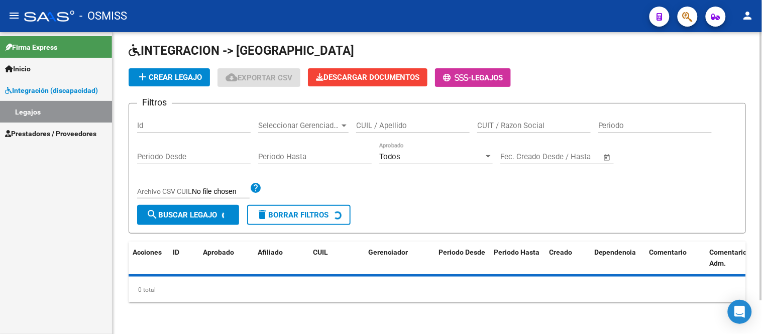
scroll to position [112, 0]
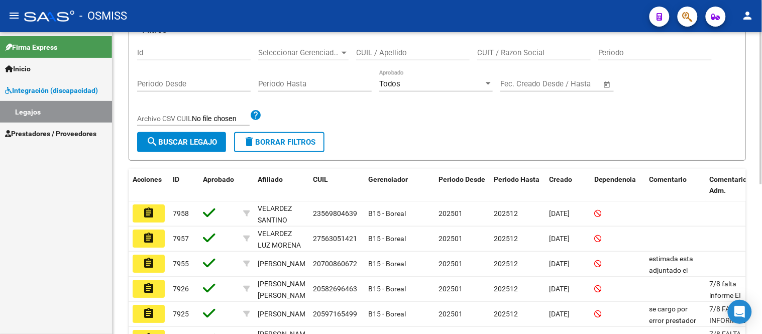
click at [142, 58] on div "Id" at bounding box center [194, 50] width 114 height 22
type input "7677"
click at [187, 137] on button "search Buscar Legajo" at bounding box center [181, 142] width 89 height 20
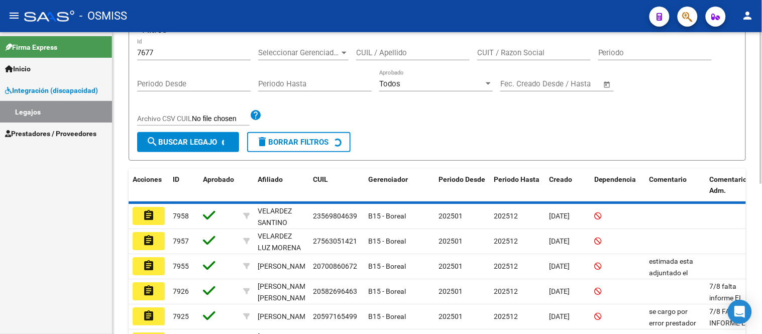
scroll to position [73, 0]
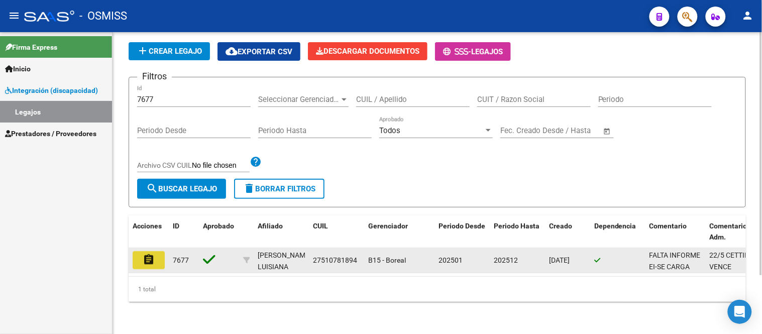
click at [153, 254] on mat-icon "assignment" at bounding box center [149, 260] width 12 height 12
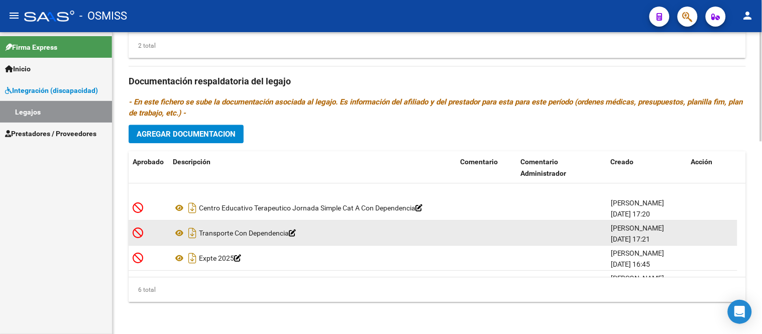
scroll to position [60, 0]
